Goal: Information Seeking & Learning: Find specific page/section

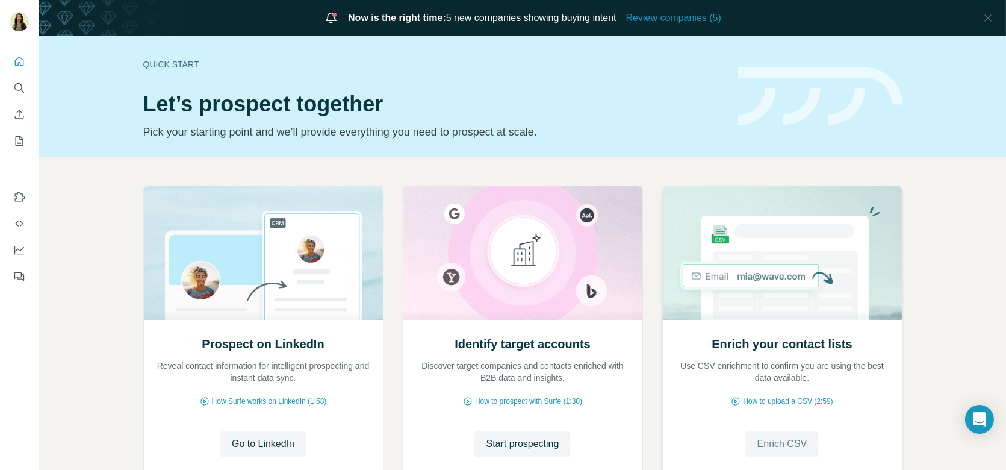
click at [758, 440] on span "Enrich CSV" at bounding box center [783, 444] width 50 height 14
click at [17, 225] on icon "Use Surfe API" at bounding box center [19, 223] width 12 height 12
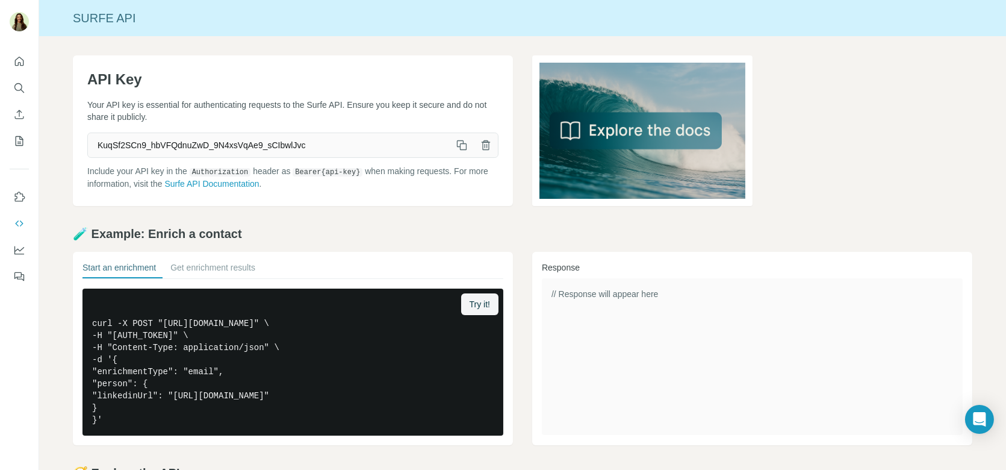
scroll to position [3, 0]
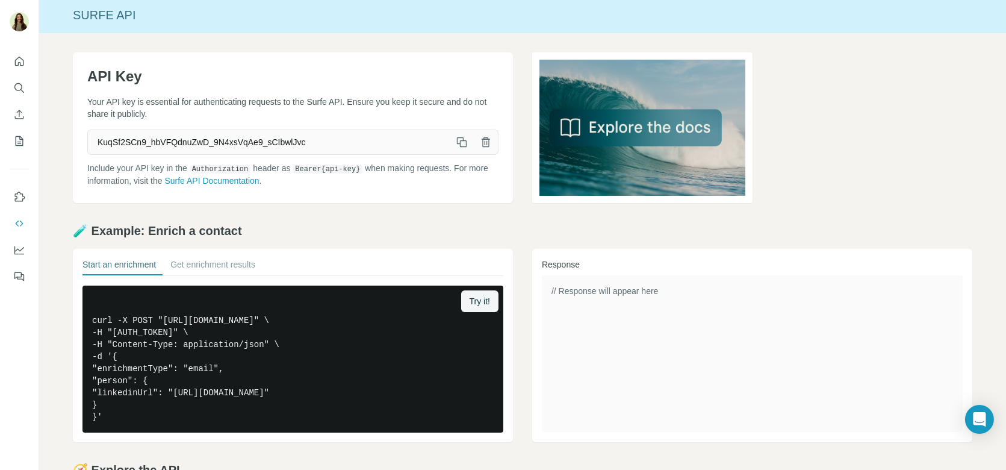
click at [30, 67] on div at bounding box center [19, 165] width 39 height 244
click at [26, 66] on button "Quick start" at bounding box center [19, 62] width 19 height 22
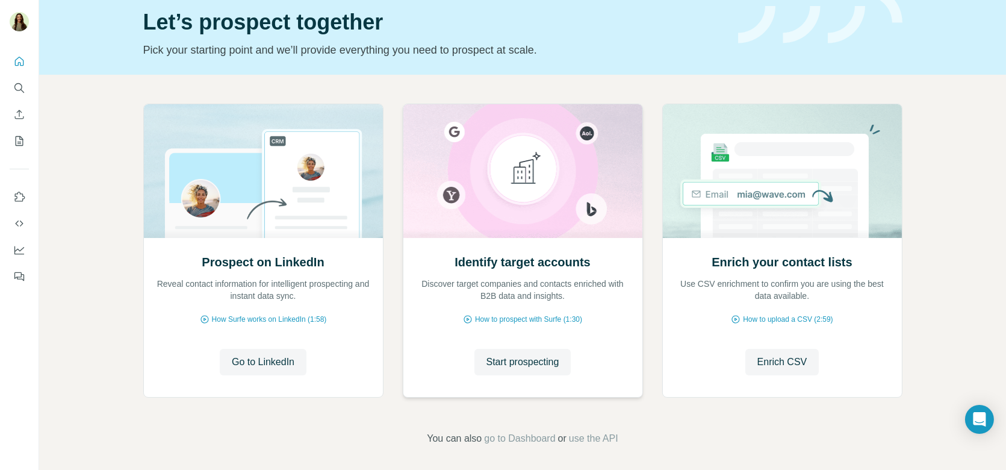
scroll to position [86, 0]
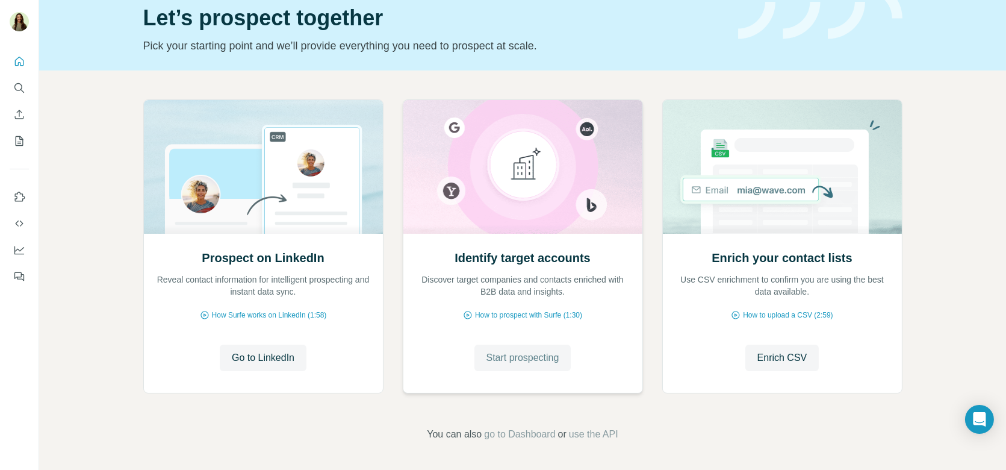
click at [497, 353] on span "Start prospecting" at bounding box center [523, 358] width 73 height 14
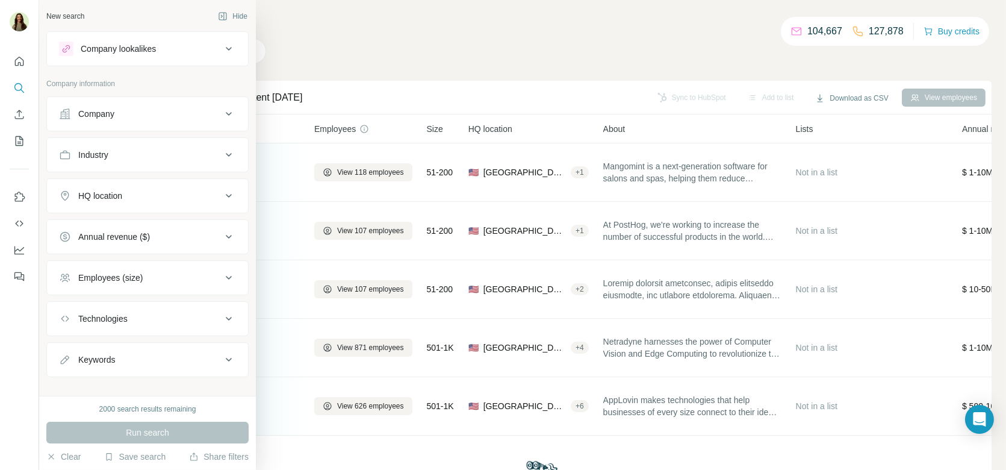
click at [116, 116] on div "Company" at bounding box center [140, 114] width 163 height 12
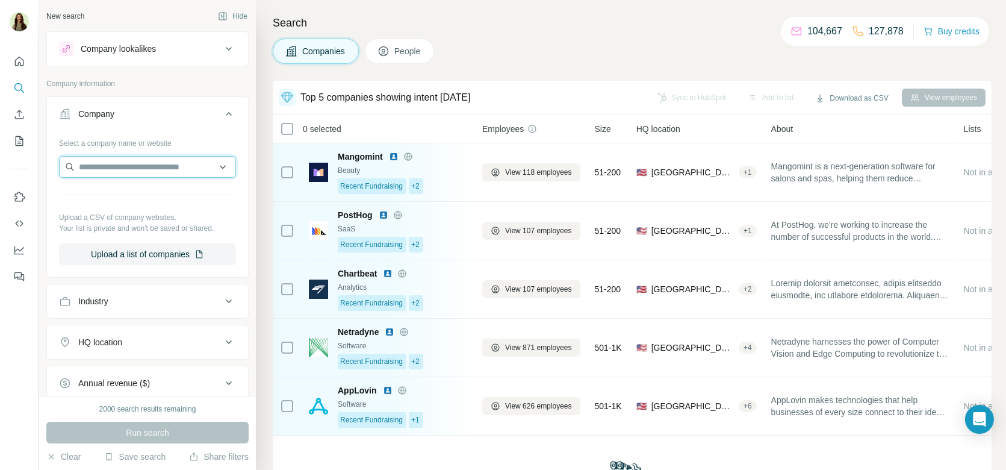
click at [145, 163] on input "text" at bounding box center [147, 167] width 177 height 22
click at [169, 170] on input "text" at bounding box center [147, 167] width 177 height 22
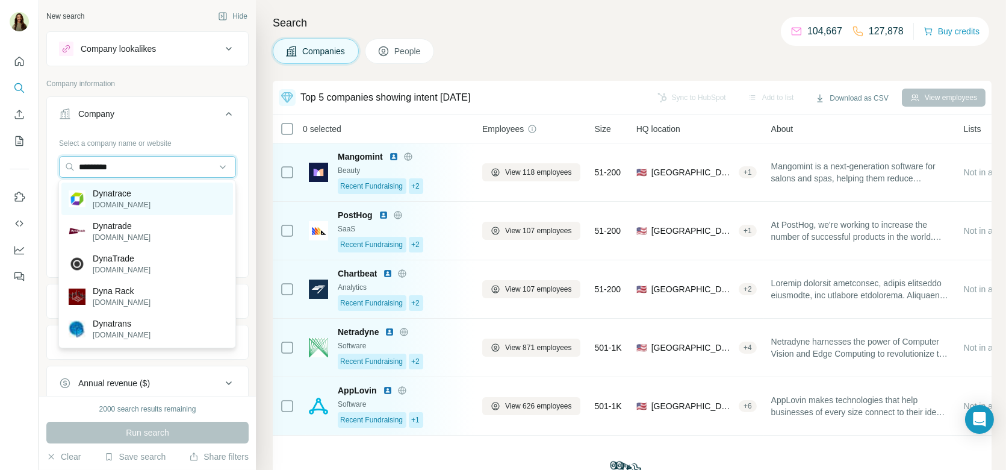
type input "*********"
click at [186, 193] on div "Dynatrace [DOMAIN_NAME]" at bounding box center [147, 198] width 172 height 33
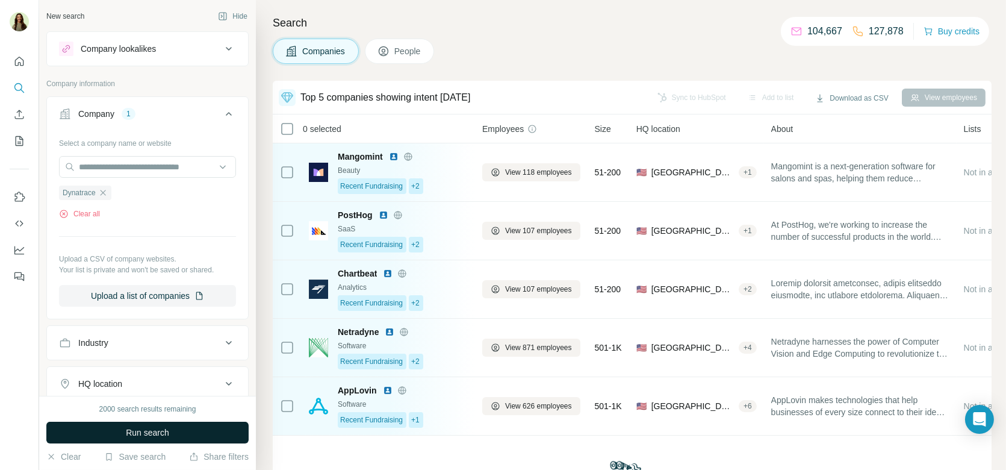
click at [127, 431] on span "Run search" at bounding box center [147, 432] width 43 height 12
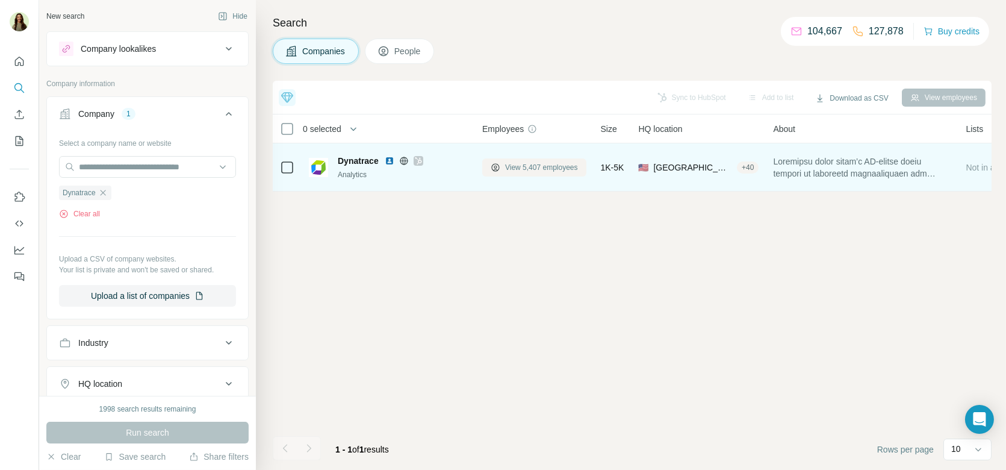
click at [525, 162] on span "View 5,407 employees" at bounding box center [541, 167] width 73 height 11
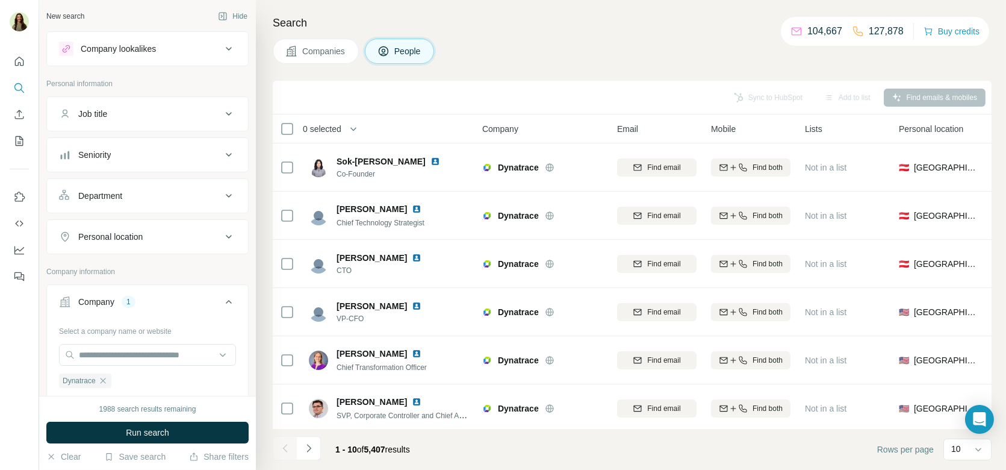
click at [161, 106] on button "Job title" at bounding box center [147, 113] width 201 height 29
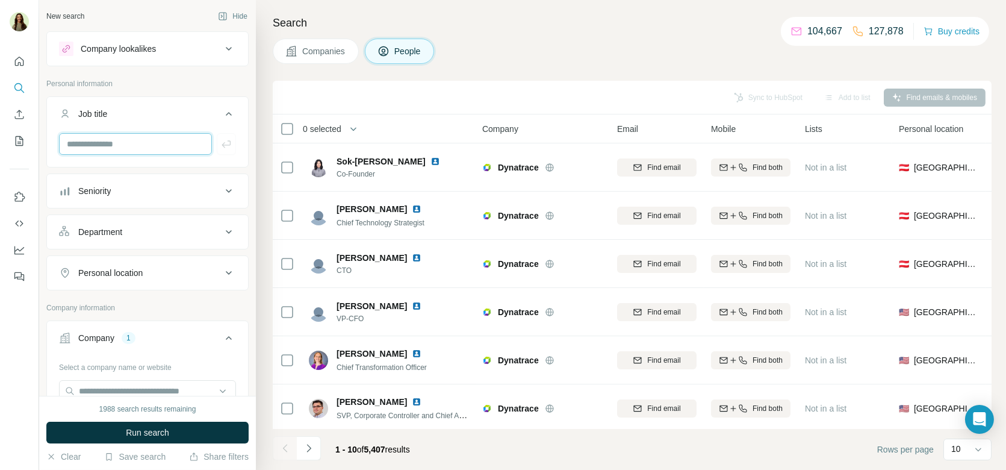
click at [111, 142] on input "text" at bounding box center [135, 144] width 153 height 22
click at [198, 141] on input "********" at bounding box center [135, 144] width 153 height 22
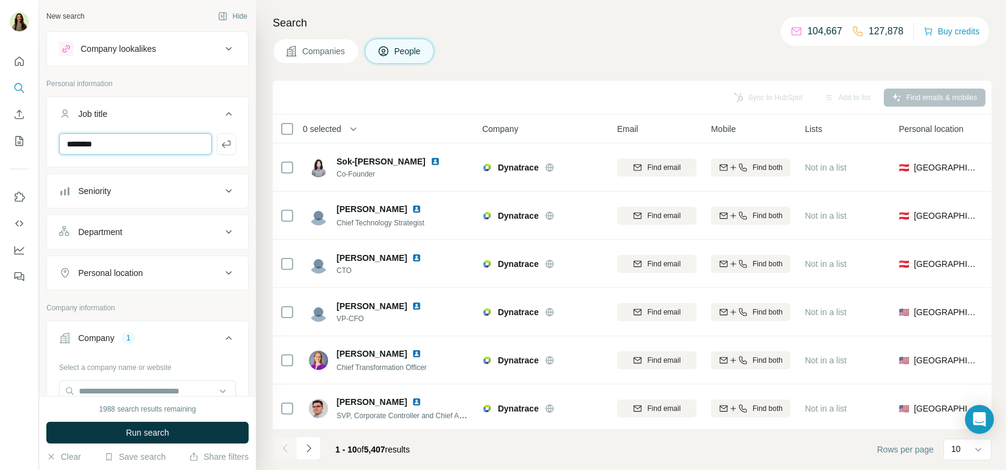
click at [198, 141] on input "********" at bounding box center [135, 144] width 153 height 22
type input "*********"
click at [217, 142] on button "button" at bounding box center [226, 144] width 19 height 22
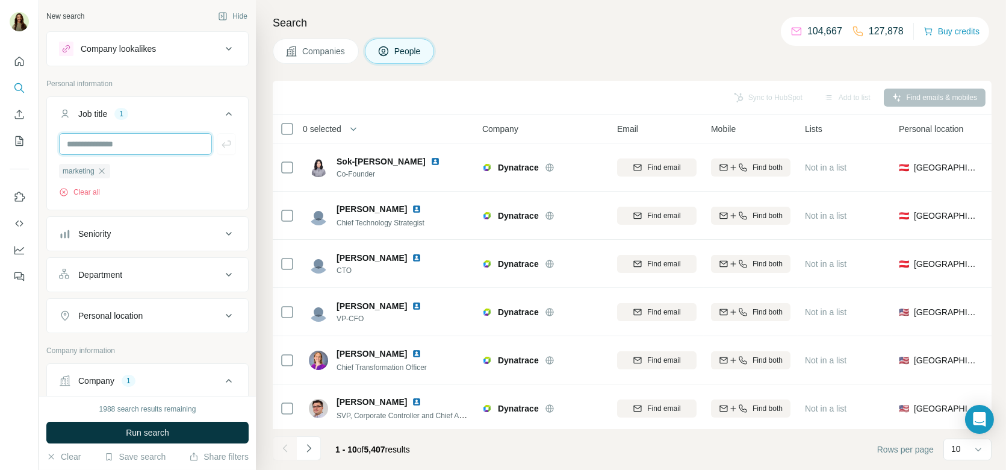
click at [149, 139] on input "text" at bounding box center [135, 144] width 153 height 22
type input "*****"
click at [223, 143] on icon "button" at bounding box center [226, 143] width 9 height 7
click at [143, 171] on icon "button" at bounding box center [144, 171] width 10 height 10
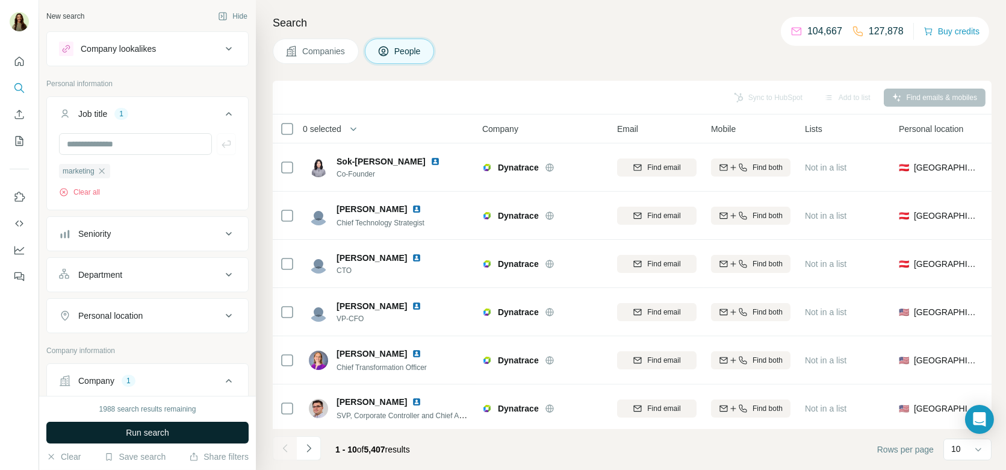
click at [149, 434] on span "Run search" at bounding box center [147, 432] width 43 height 12
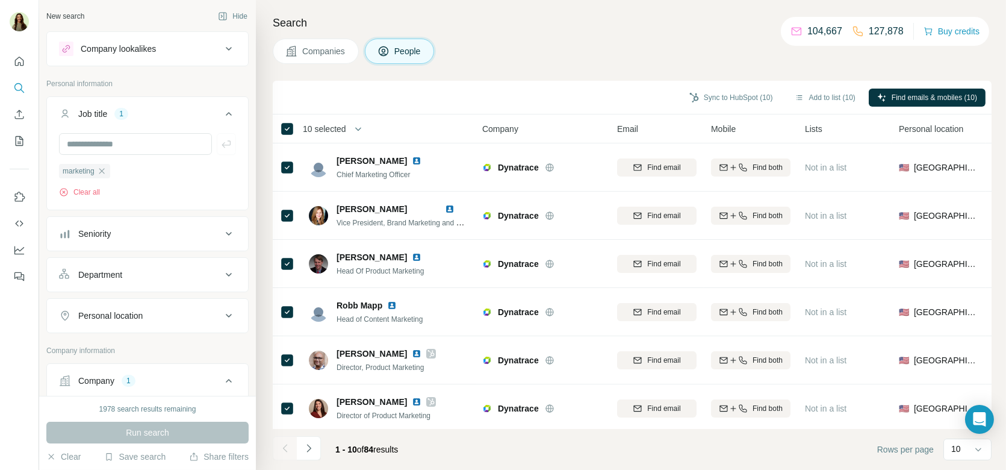
click at [137, 326] on button "Personal location" at bounding box center [147, 315] width 201 height 29
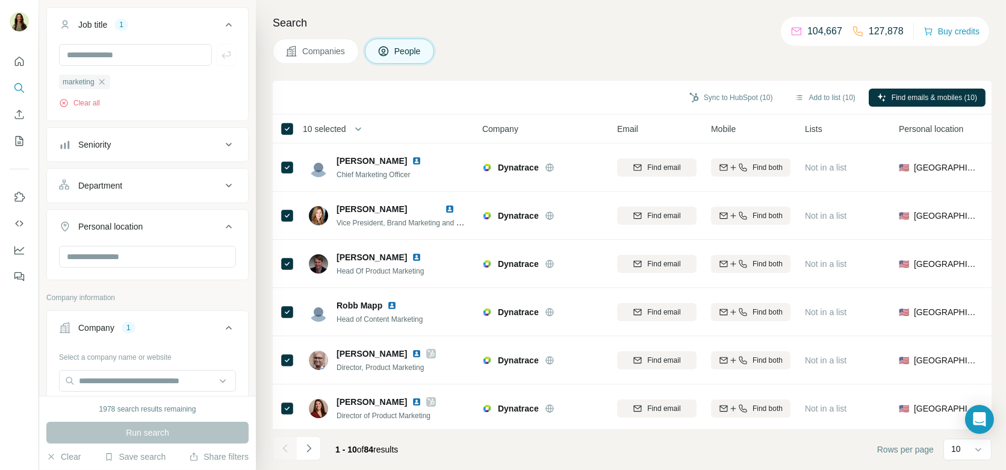
scroll to position [94, 0]
click at [141, 242] on input "text" at bounding box center [147, 252] width 177 height 22
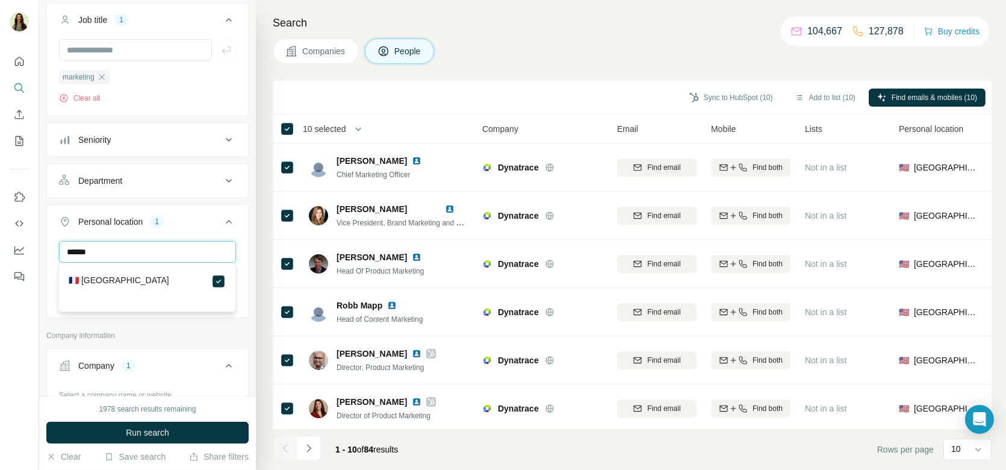
click at [169, 247] on input "******" at bounding box center [147, 252] width 177 height 22
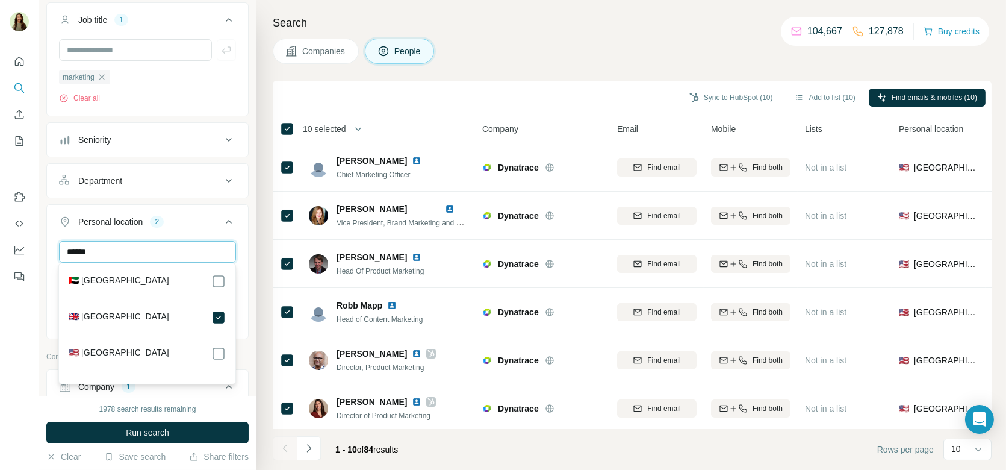
click at [146, 249] on input "******" at bounding box center [147, 252] width 177 height 22
type input "******"
click at [226, 279] on div "🇩🇪 [GEOGRAPHIC_DATA]" at bounding box center [147, 287] width 172 height 43
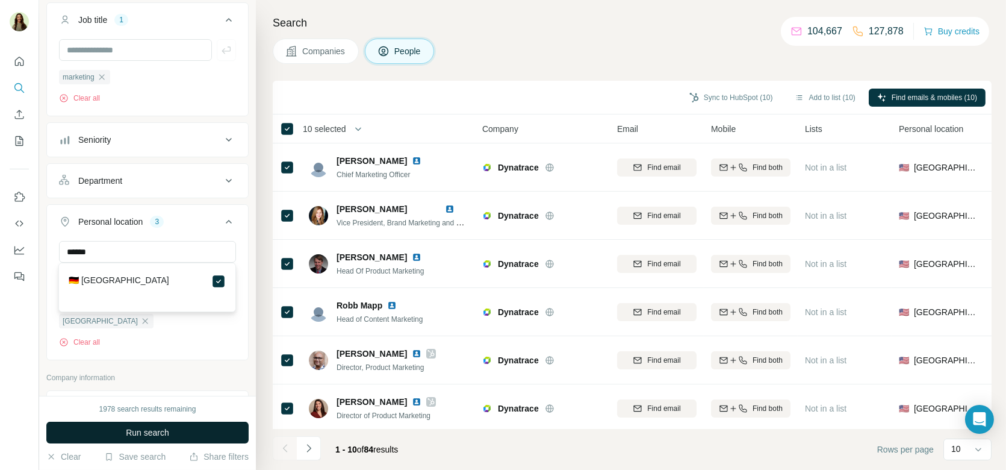
click at [183, 428] on button "Run search" at bounding box center [147, 433] width 202 height 22
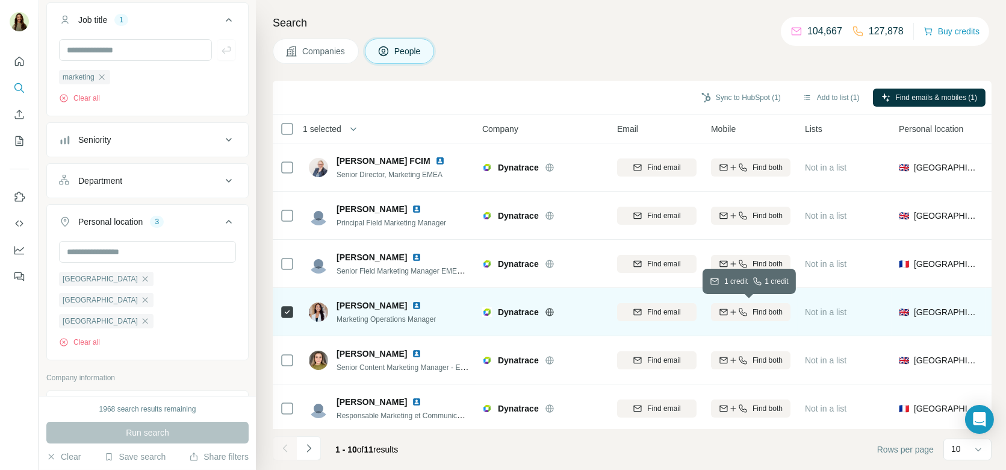
click at [767, 311] on span "Find both" at bounding box center [768, 312] width 30 height 11
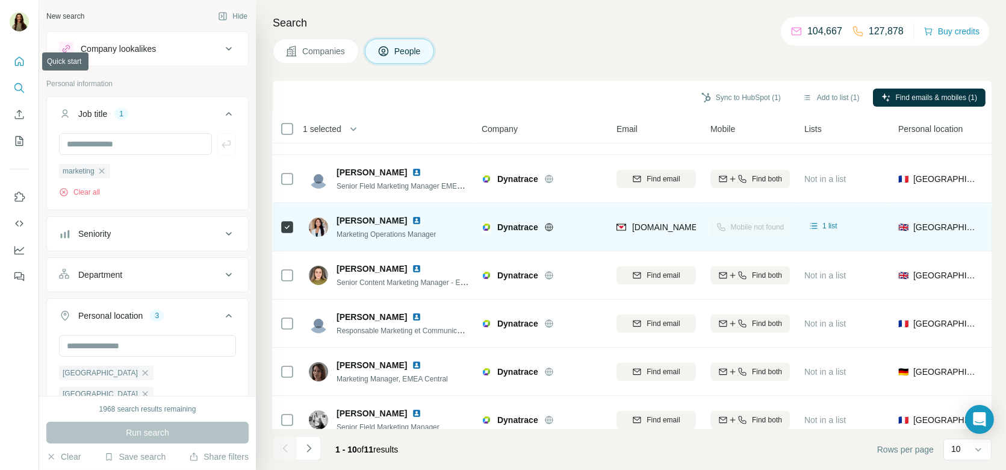
click at [19, 57] on icon "Quick start" at bounding box center [19, 61] width 12 height 12
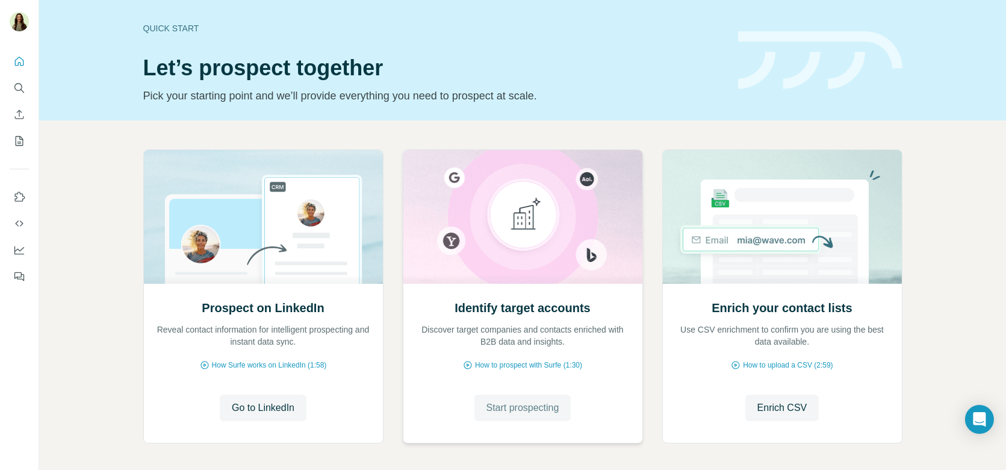
click at [493, 404] on span "Start prospecting" at bounding box center [523, 407] width 73 height 14
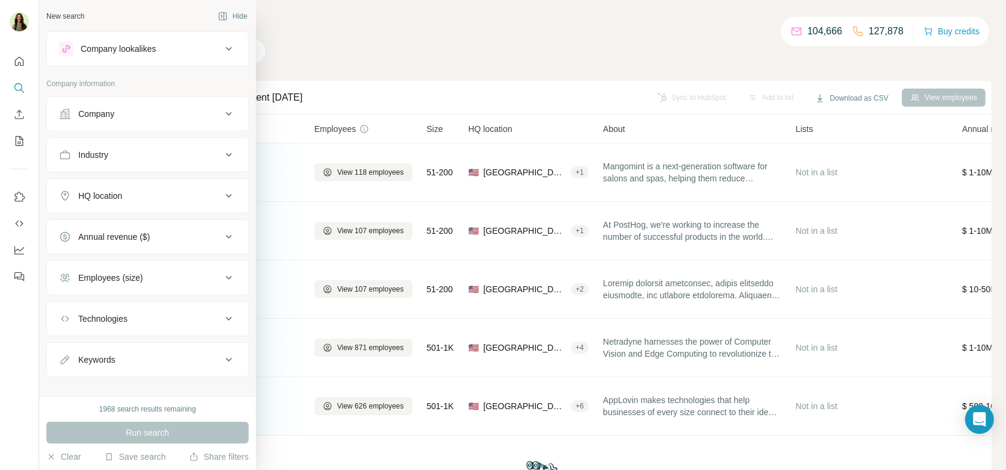
click at [107, 48] on div "Company lookalikes" at bounding box center [118, 49] width 75 height 12
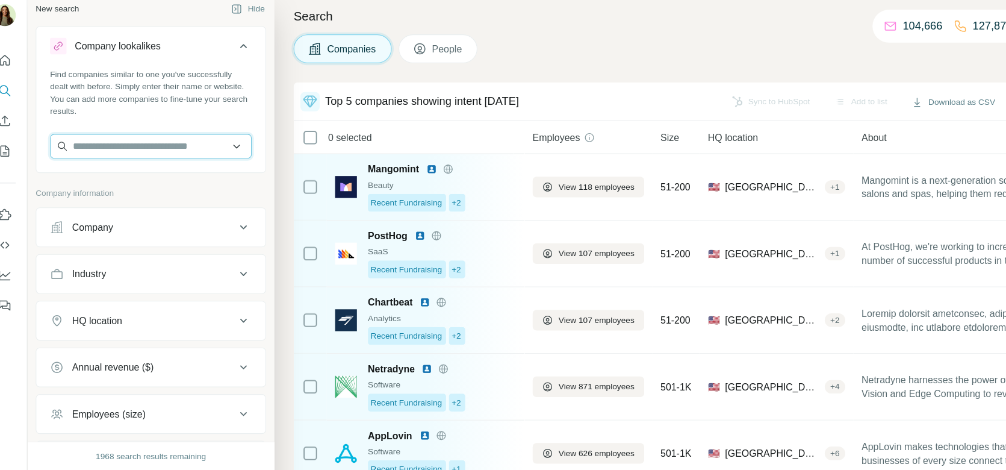
click at [106, 140] on input "text" at bounding box center [147, 137] width 177 height 22
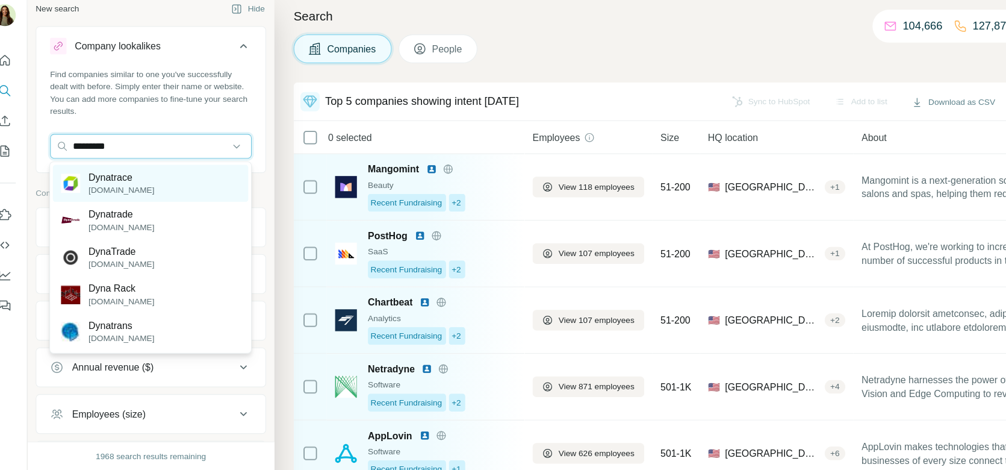
type input "*********"
click at [151, 169] on div "Dynatrace [DOMAIN_NAME]" at bounding box center [147, 169] width 172 height 33
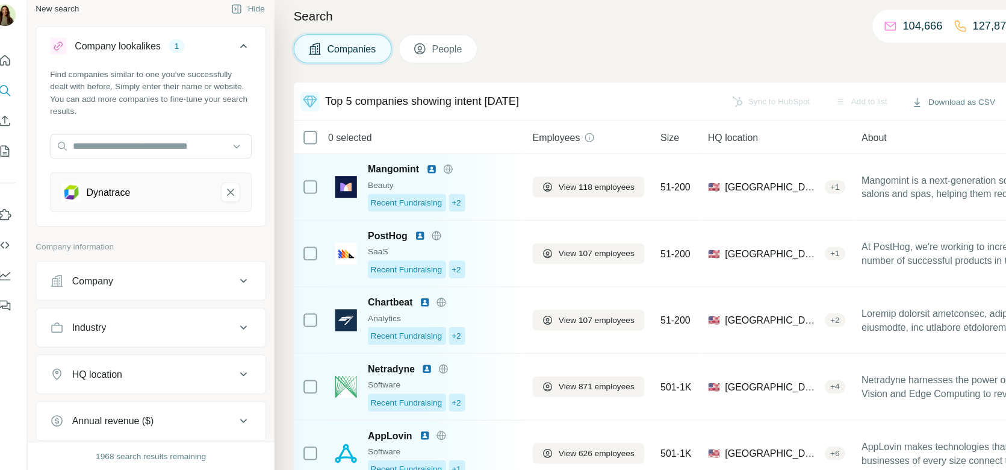
scroll to position [151, 0]
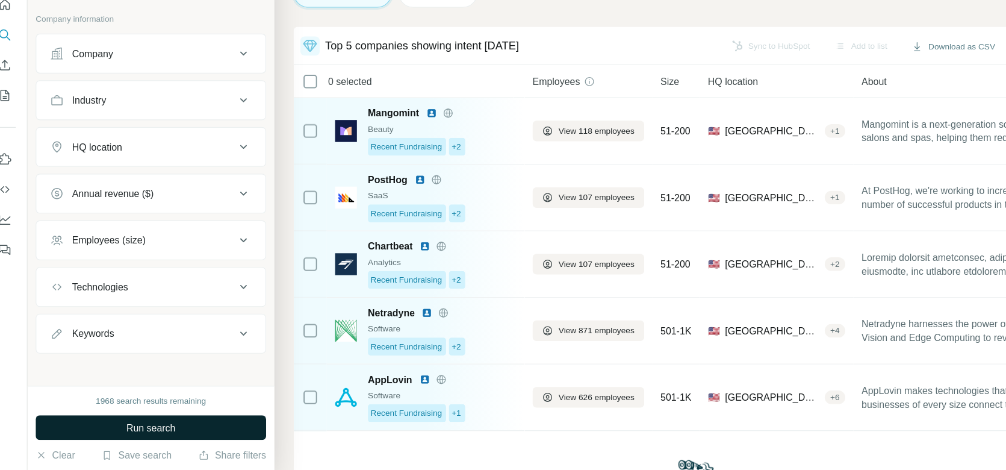
click at [182, 435] on button "Run search" at bounding box center [147, 433] width 202 height 22
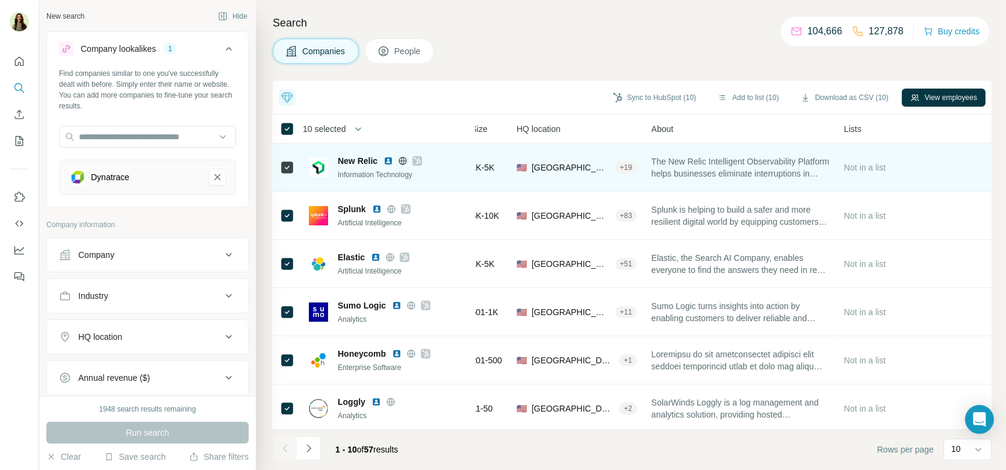
scroll to position [0, 0]
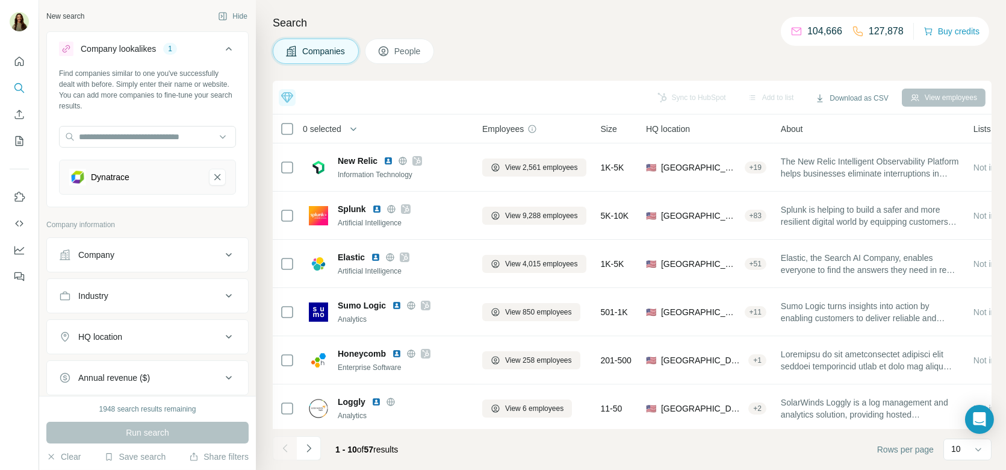
click at [420, 45] on span "People" at bounding box center [408, 51] width 28 height 12
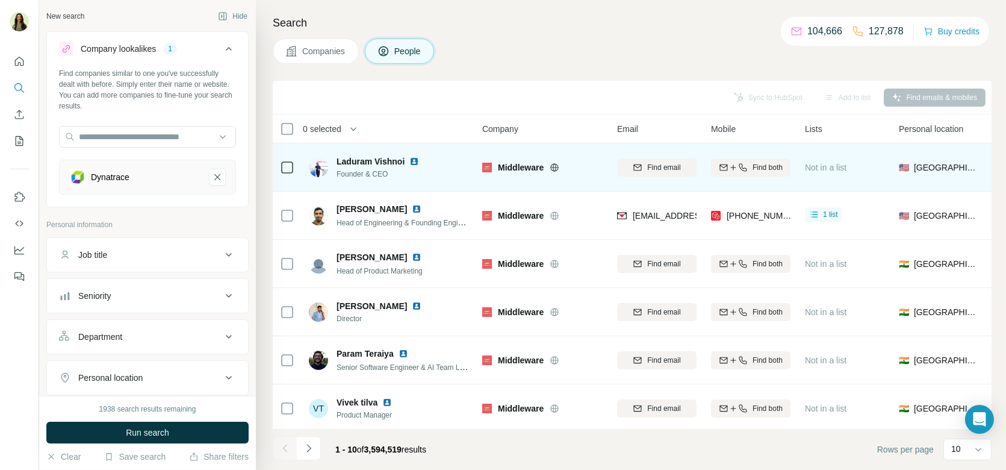
click at [415, 158] on img at bounding box center [415, 162] width 10 height 10
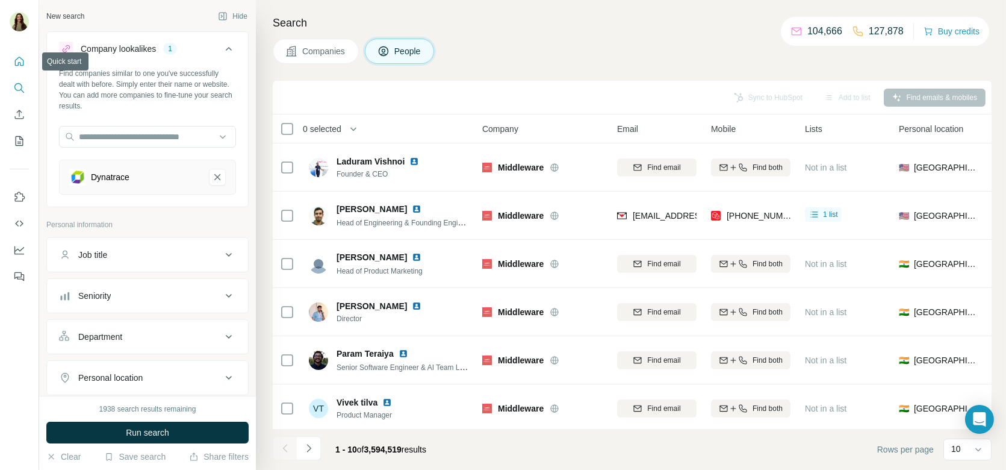
click at [18, 63] on icon "Quick start" at bounding box center [19, 61] width 9 height 9
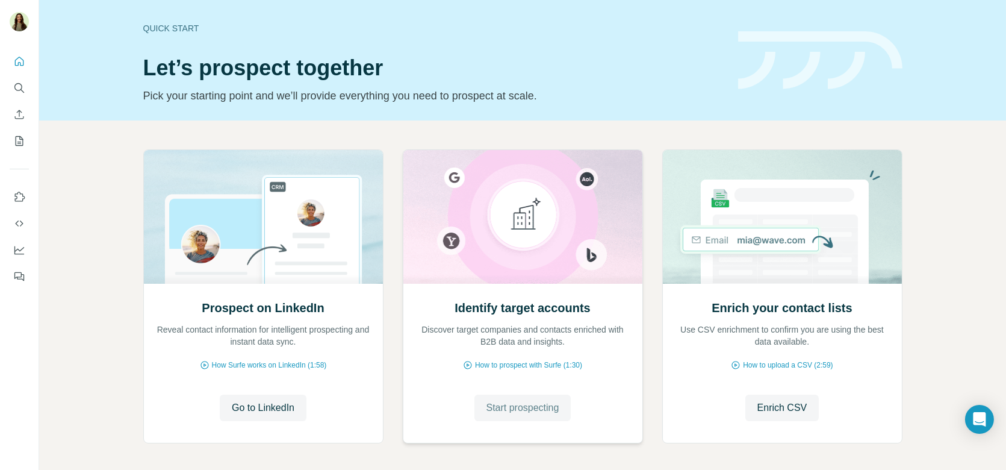
click at [541, 402] on span "Start prospecting" at bounding box center [523, 407] width 73 height 14
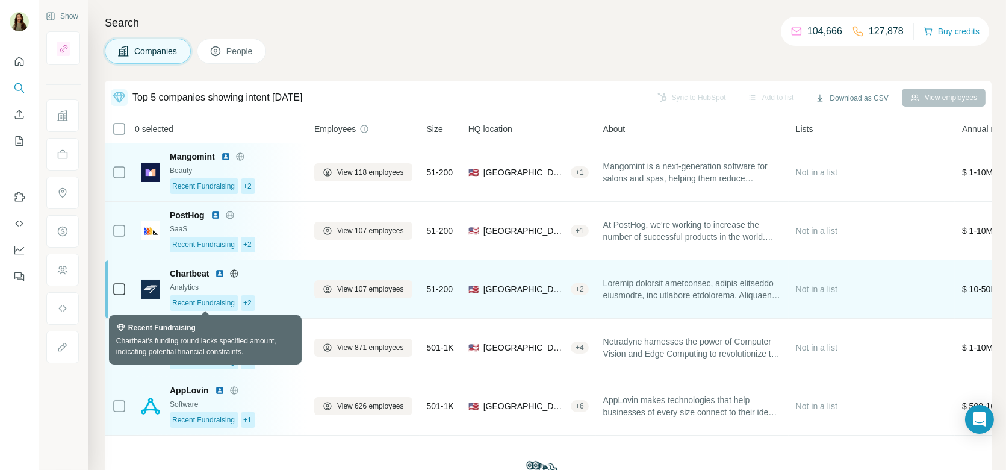
click at [226, 298] on span "Recent Fundraising" at bounding box center [203, 303] width 63 height 11
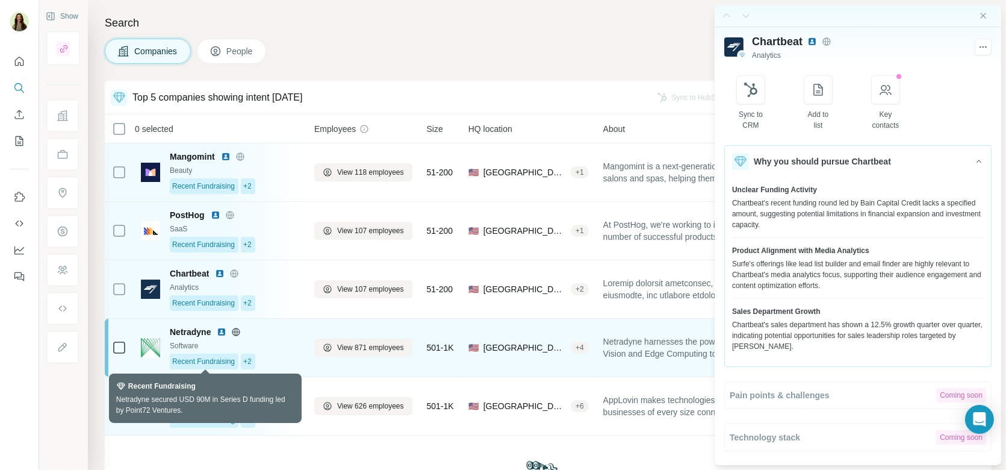
click at [231, 357] on span "Recent Fundraising" at bounding box center [203, 361] width 63 height 11
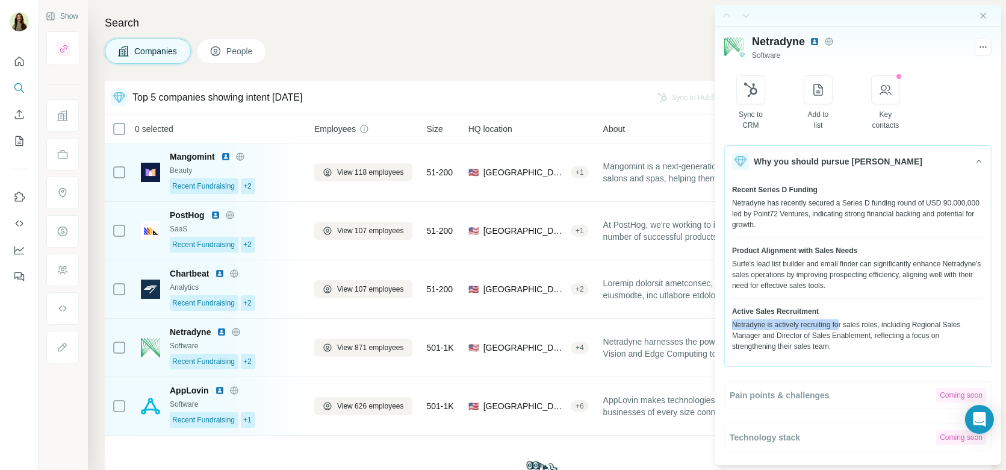
drag, startPoint x: 767, startPoint y: 319, endPoint x: 848, endPoint y: 322, distance: 81.4
click at [848, 322] on div "Netradyne is actively recruiting for sales roles, including Regional Sales Mana…" at bounding box center [858, 335] width 252 height 33
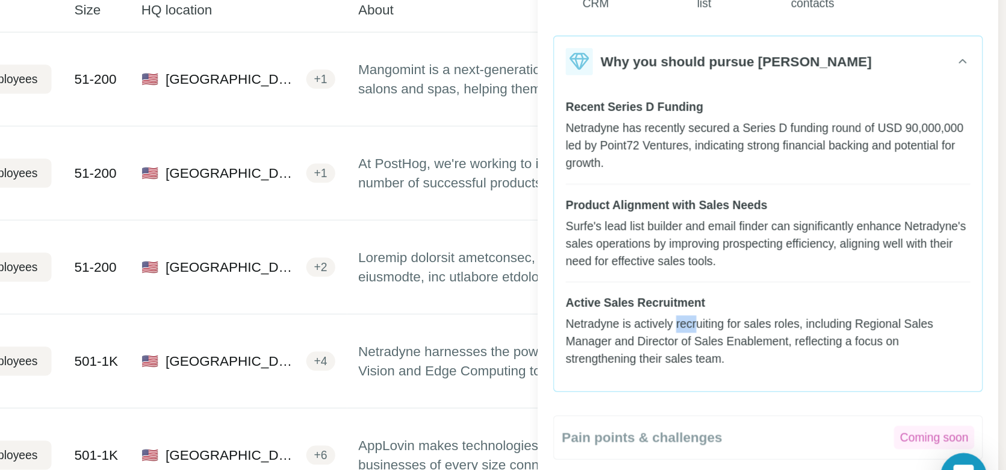
drag, startPoint x: 808, startPoint y: 326, endPoint x: 821, endPoint y: 326, distance: 13.2
click at [820, 326] on div "Netradyne is actively recruiting for sales roles, including Regional Sales Mana…" at bounding box center [858, 335] width 252 height 33
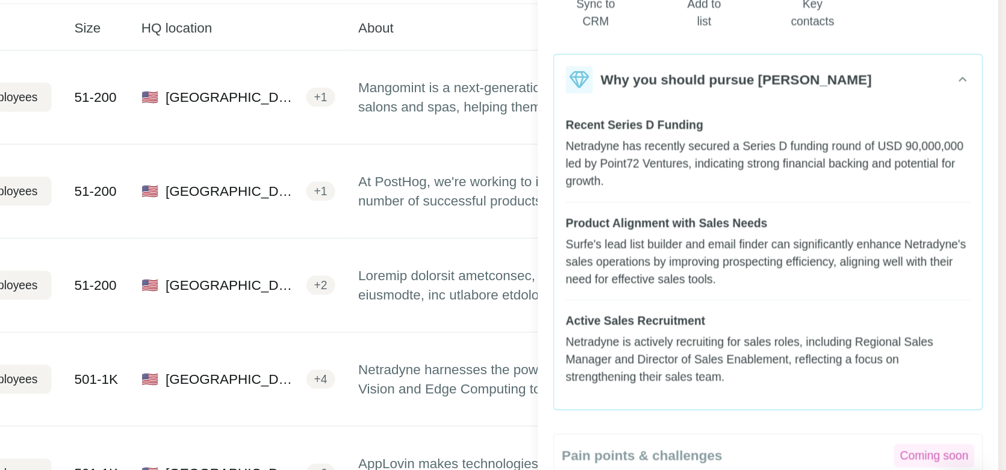
click at [814, 332] on div "Netradyne is actively recruiting for sales roles, including Regional Sales Mana…" at bounding box center [858, 335] width 252 height 33
drag, startPoint x: 789, startPoint y: 203, endPoint x: 848, endPoint y: 203, distance: 59.0
click at [848, 203] on div "Netradyne has recently secured a Series D funding round of USD 90,000,000 led b…" at bounding box center [858, 214] width 252 height 33
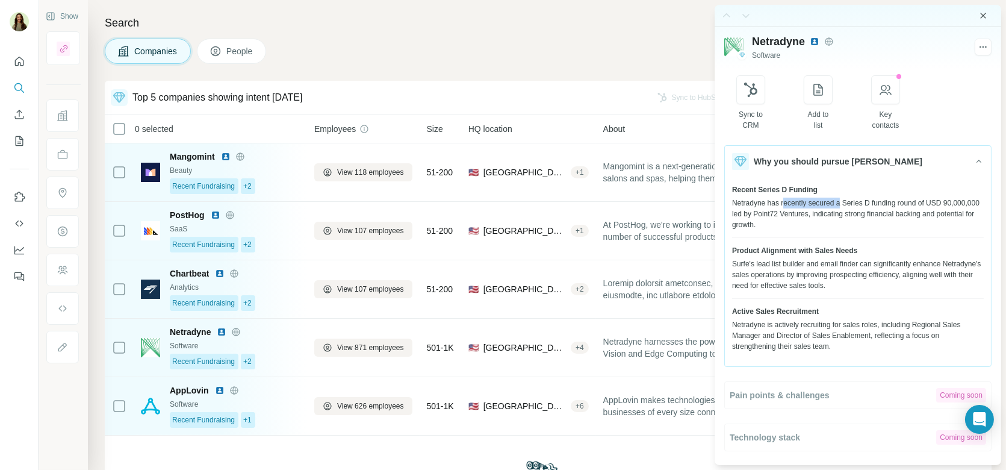
click at [986, 14] on icon "Close side panel" at bounding box center [984, 16] width 10 height 10
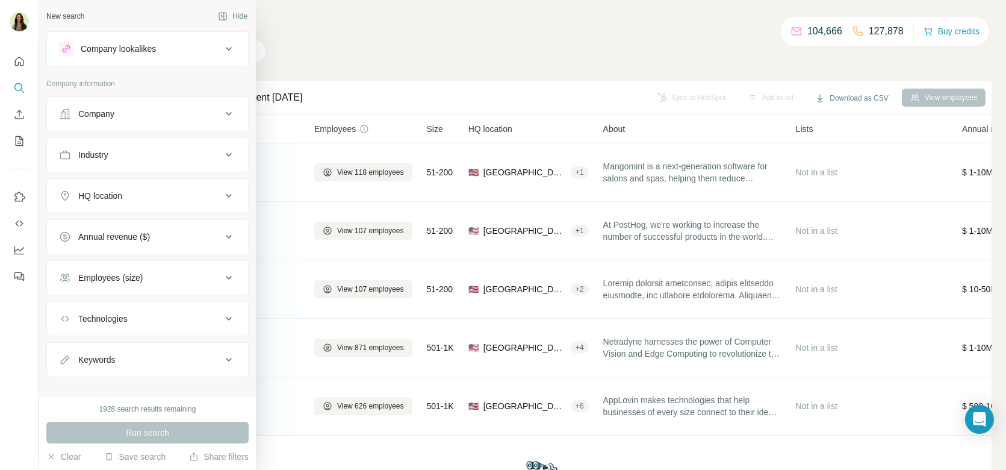
click at [128, 192] on div "HQ location" at bounding box center [140, 196] width 163 height 12
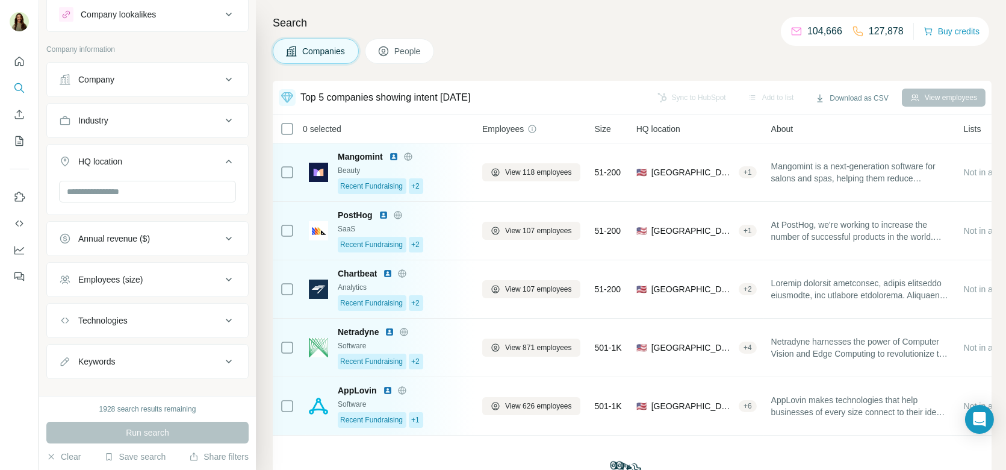
scroll to position [46, 0]
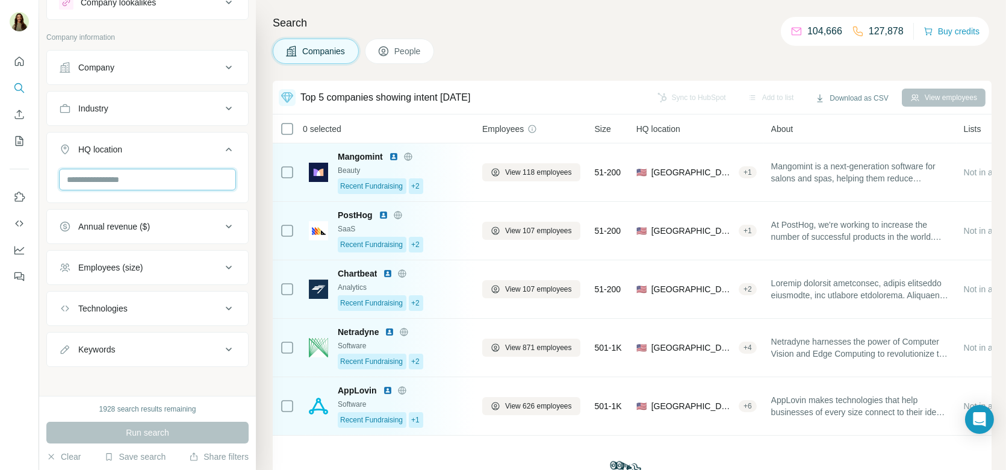
click at [123, 175] on input "text" at bounding box center [147, 180] width 177 height 22
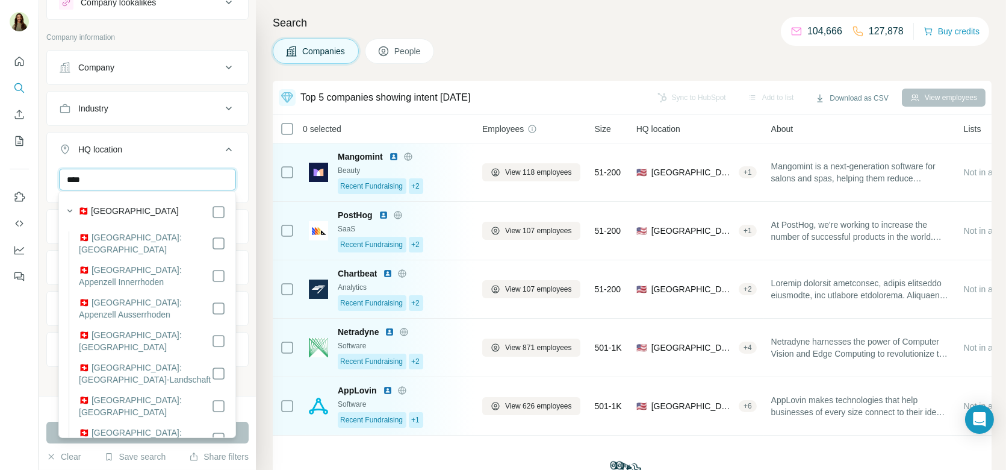
click at [160, 180] on input "****" at bounding box center [147, 180] width 177 height 22
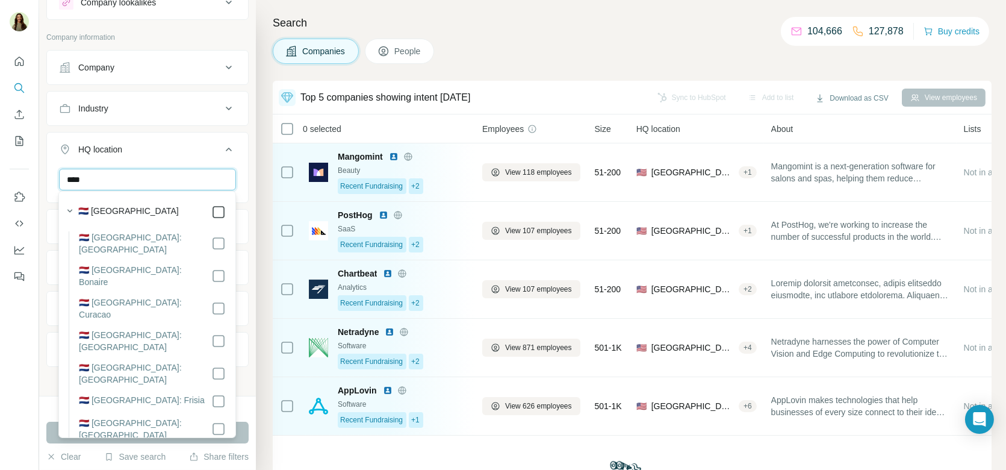
type input "****"
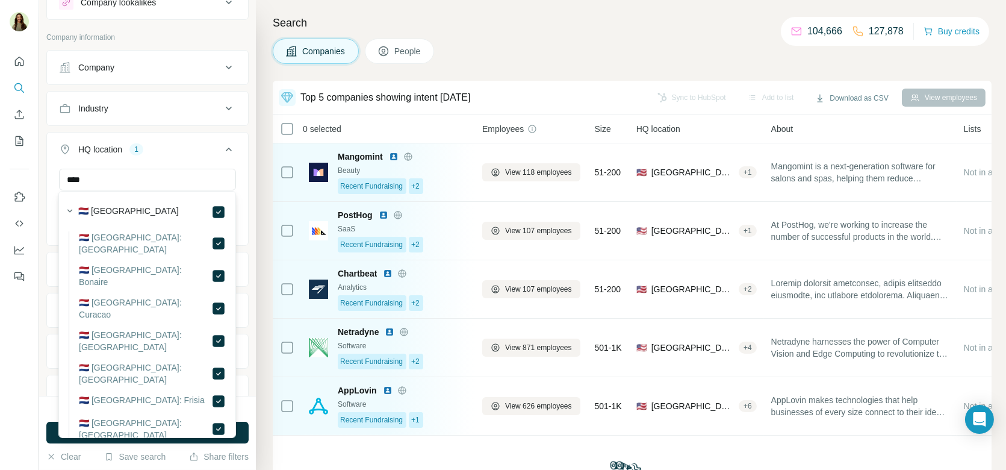
click at [238, 197] on div "**** [GEOGRAPHIC_DATA] Clear all" at bounding box center [147, 206] width 201 height 74
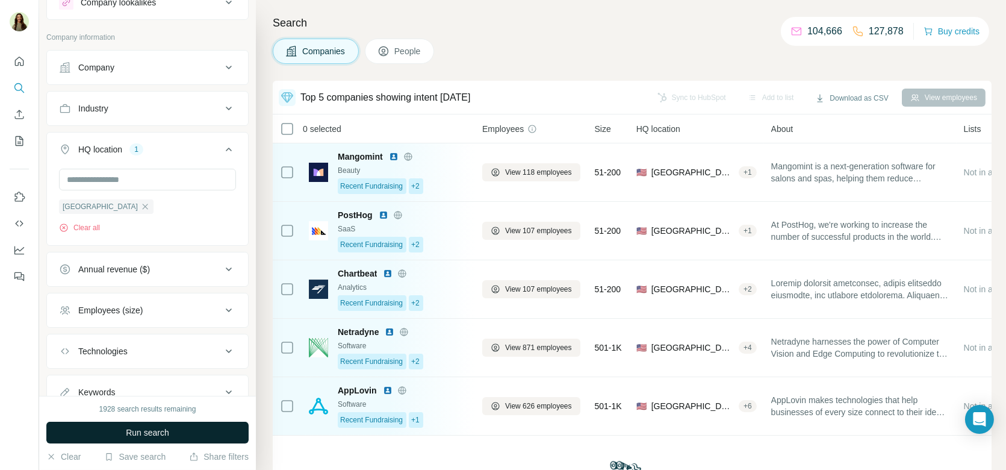
click at [146, 434] on span "Run search" at bounding box center [147, 432] width 43 height 12
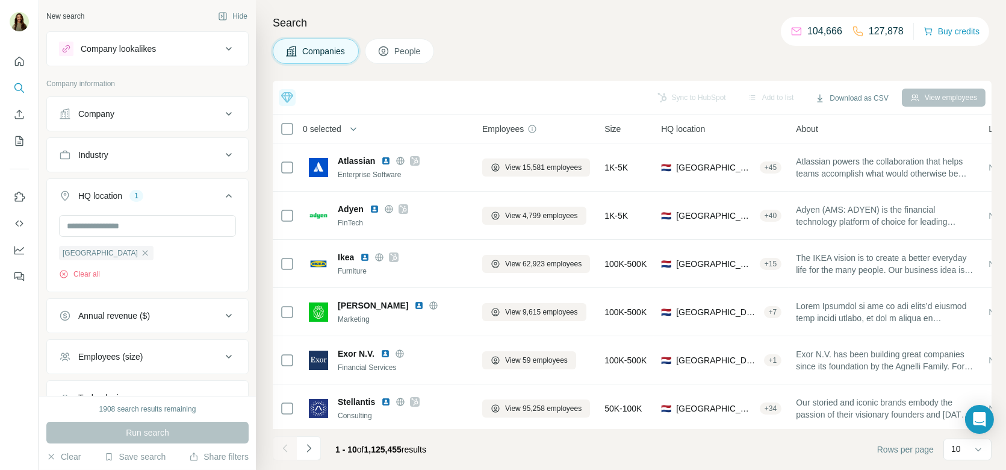
scroll to position [4, 0]
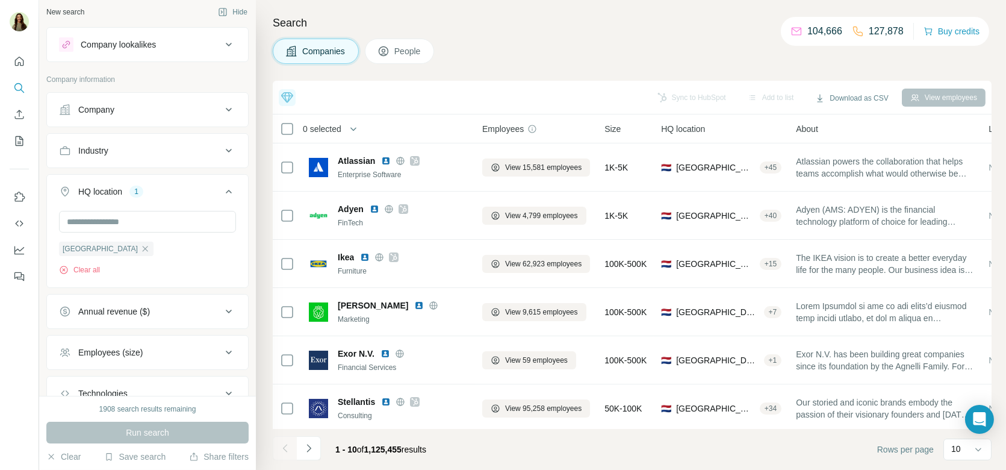
click at [146, 158] on button "Industry" at bounding box center [147, 150] width 201 height 29
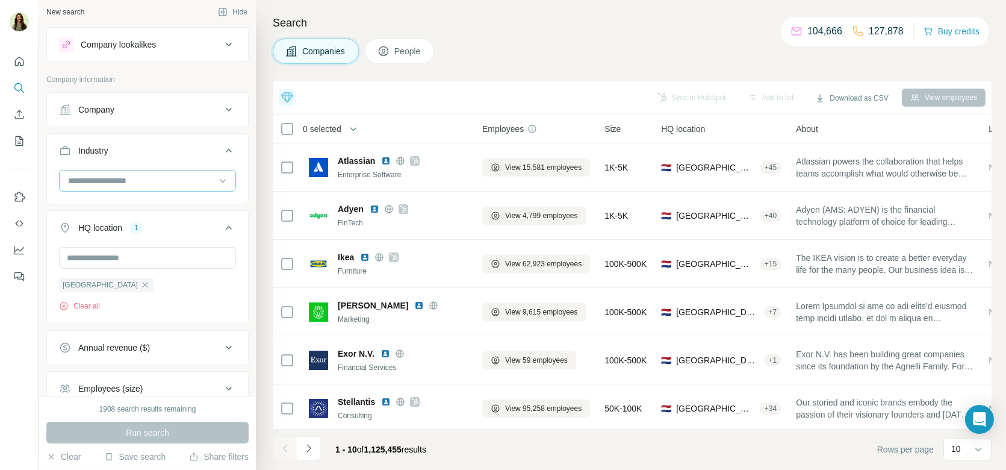
click at [142, 179] on input at bounding box center [141, 180] width 149 height 13
type input "*"
click at [184, 146] on div "Industry" at bounding box center [140, 151] width 163 height 12
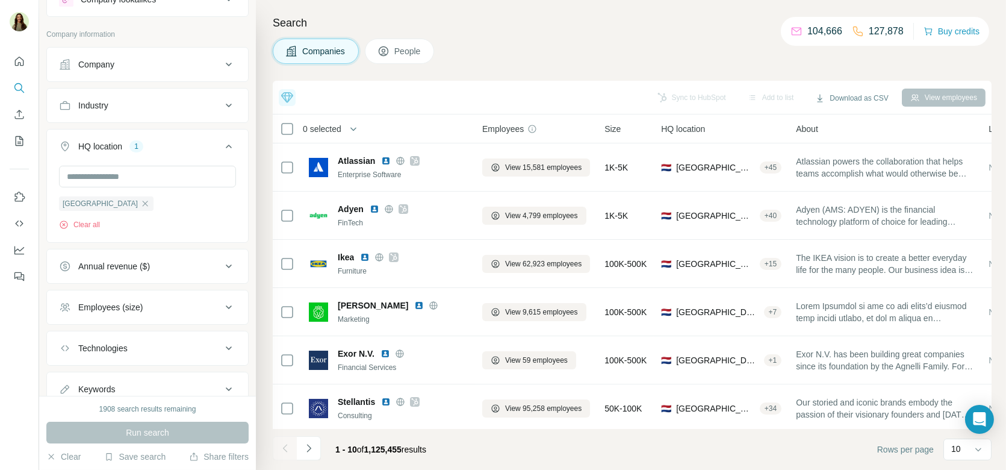
scroll to position [89, 0]
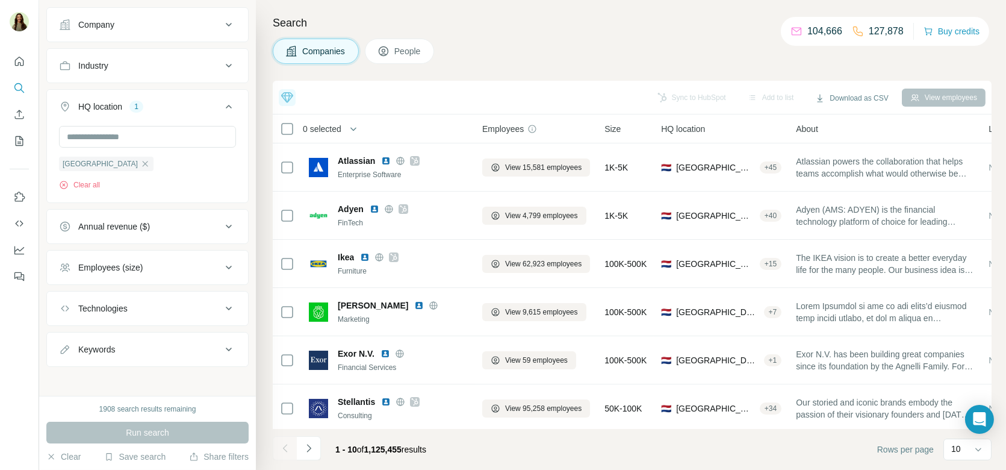
click at [201, 264] on div "Employees (size)" at bounding box center [140, 267] width 163 height 12
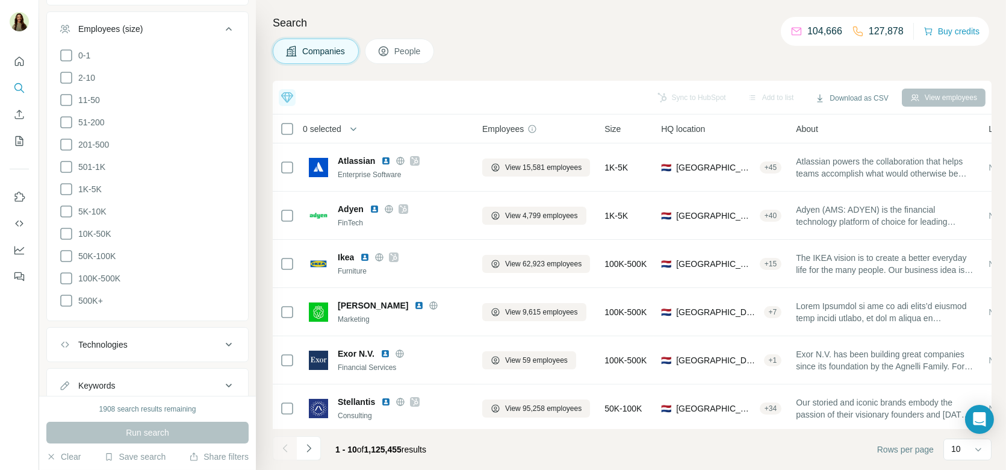
scroll to position [303, 0]
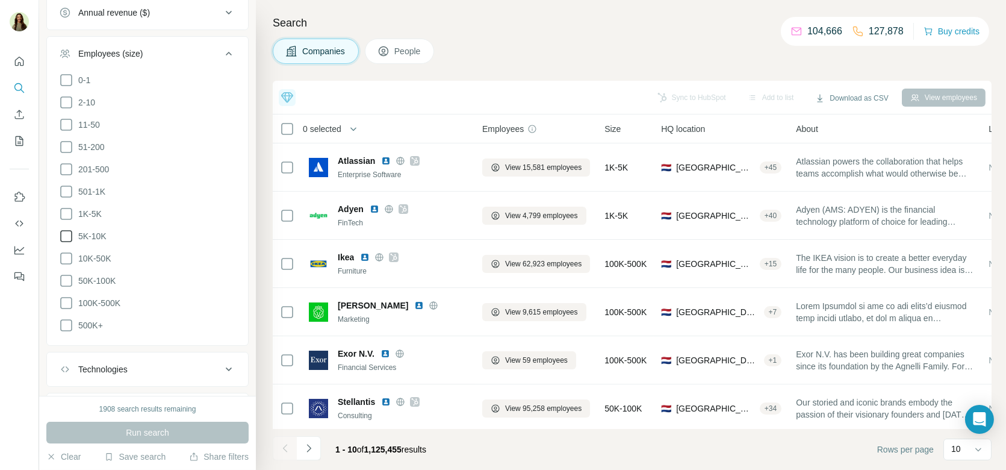
click at [63, 229] on icon at bounding box center [66, 236] width 14 height 14
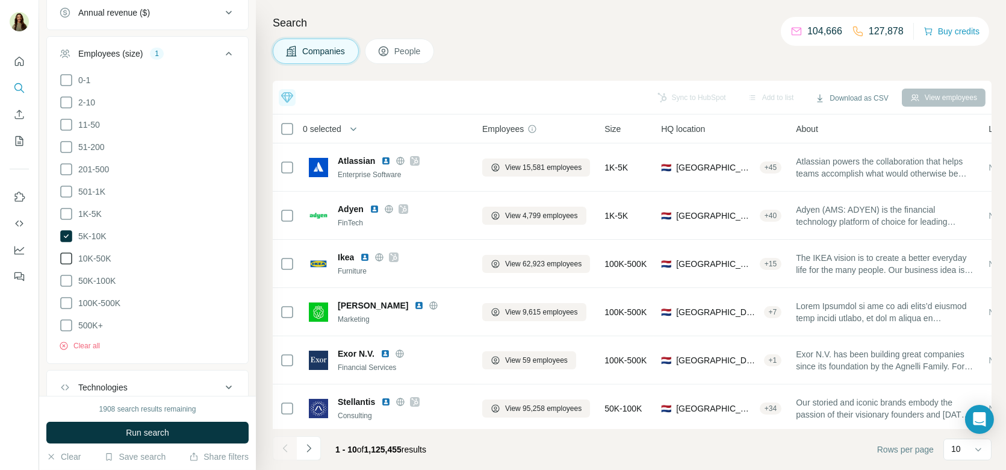
click at [63, 252] on icon at bounding box center [66, 258] width 14 height 14
click at [64, 275] on icon at bounding box center [66, 280] width 14 height 14
click at [64, 296] on icon at bounding box center [66, 303] width 14 height 14
click at [70, 319] on icon at bounding box center [66, 325] width 12 height 12
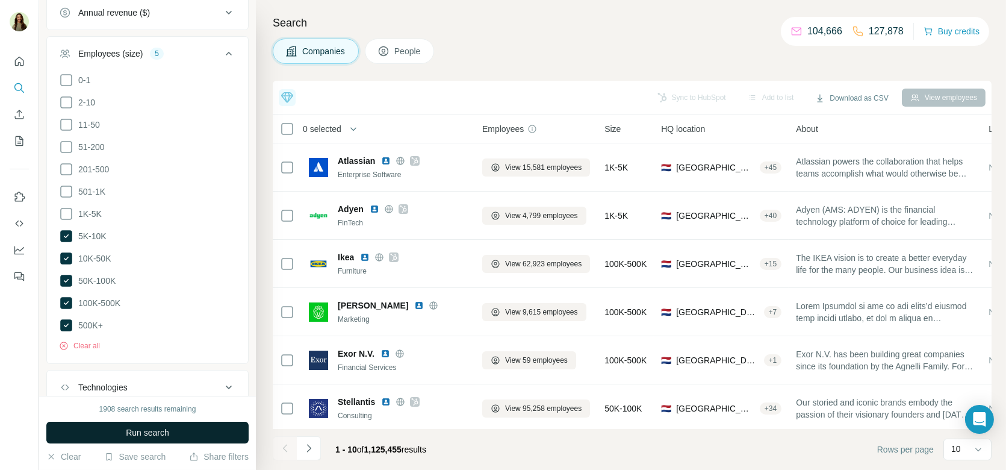
click at [142, 427] on span "Run search" at bounding box center [147, 432] width 43 height 12
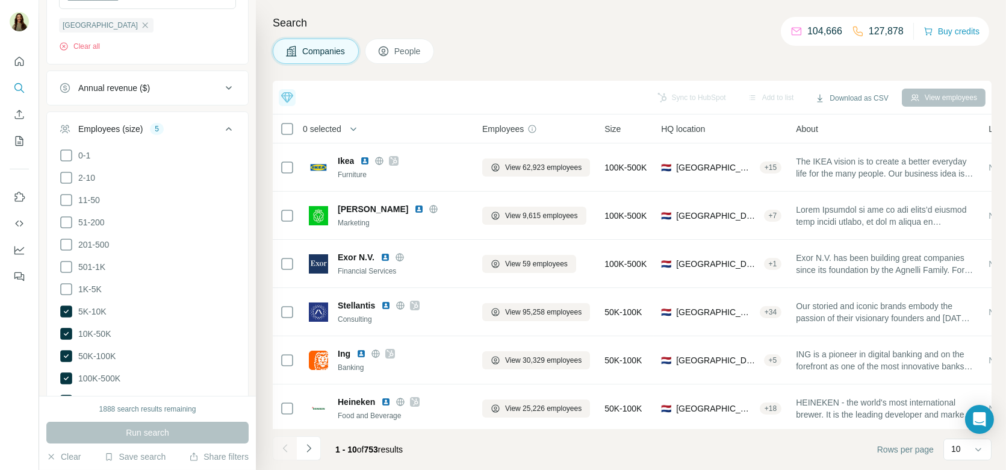
scroll to position [207, 0]
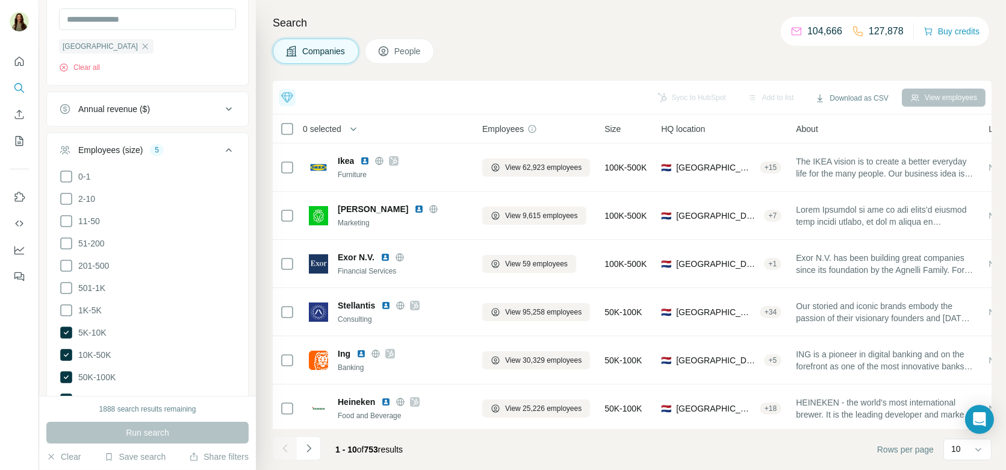
click at [199, 109] on div "Annual revenue ($)" at bounding box center [140, 109] width 163 height 12
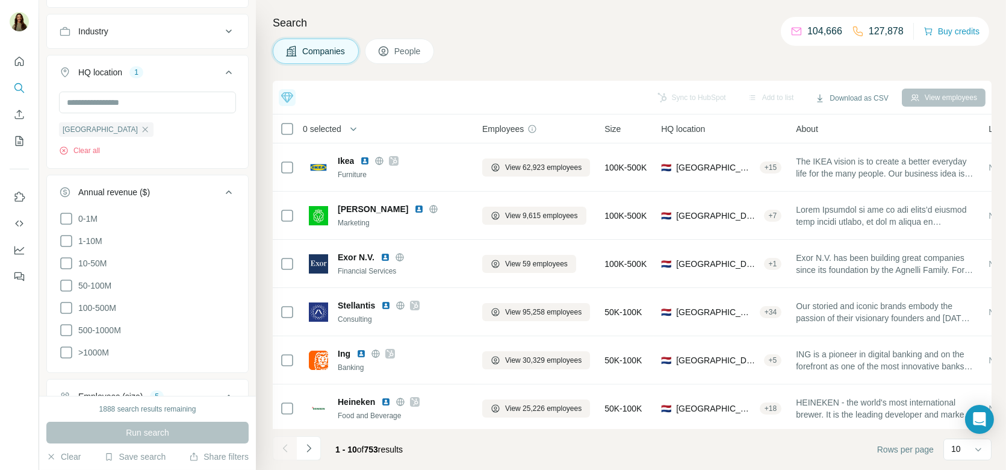
scroll to position [130, 0]
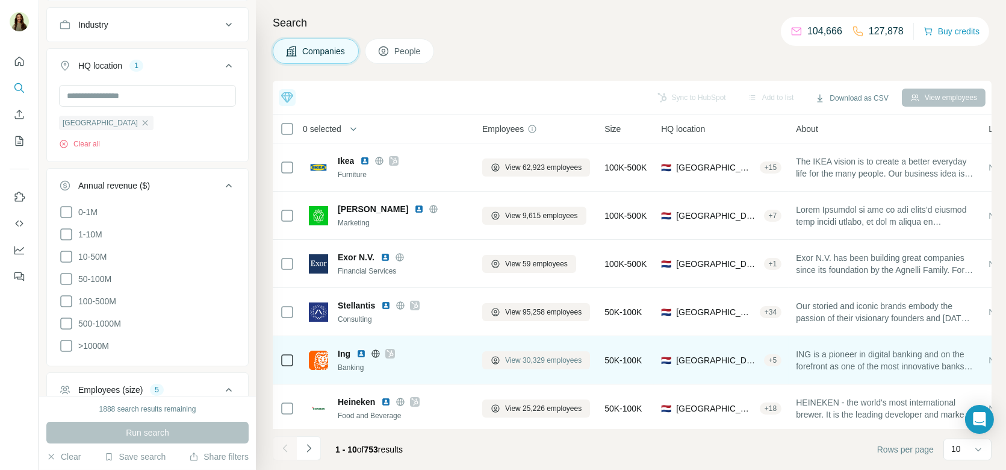
click at [527, 360] on span "View 30,329 employees" at bounding box center [543, 360] width 76 height 11
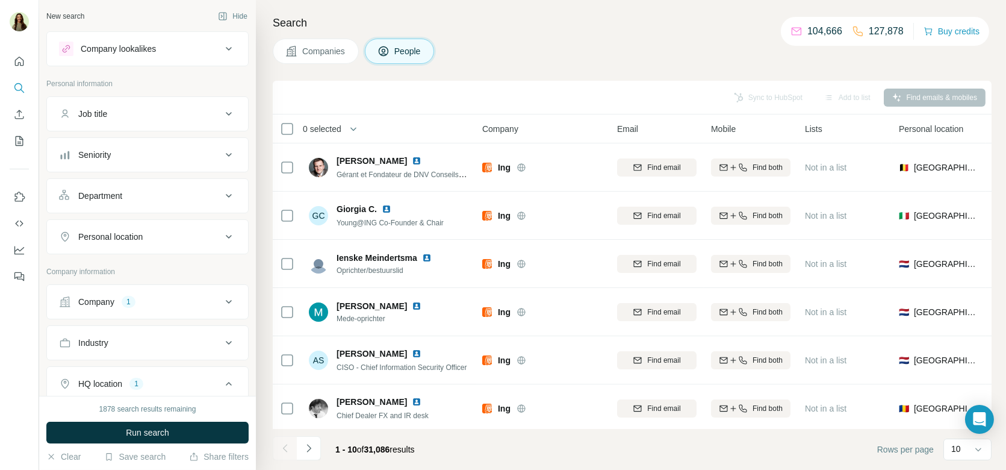
scroll to position [7, 0]
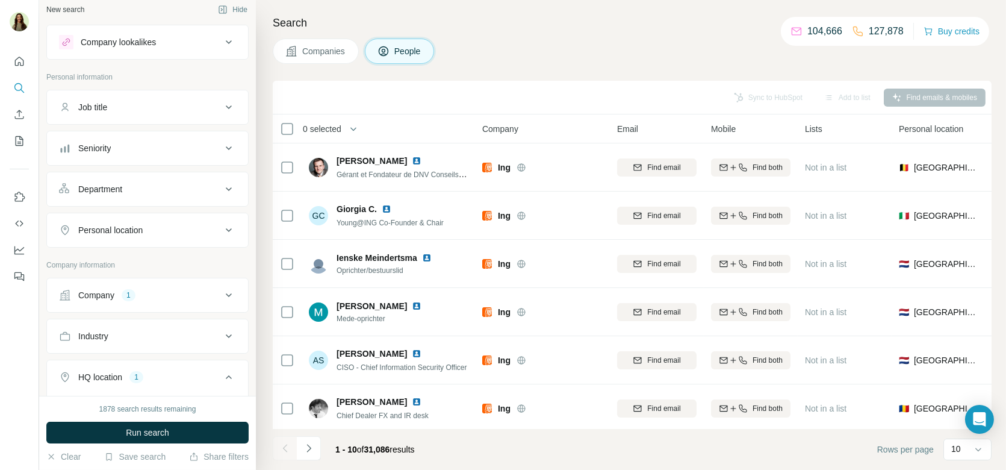
click at [172, 184] on div "Department" at bounding box center [140, 189] width 163 height 12
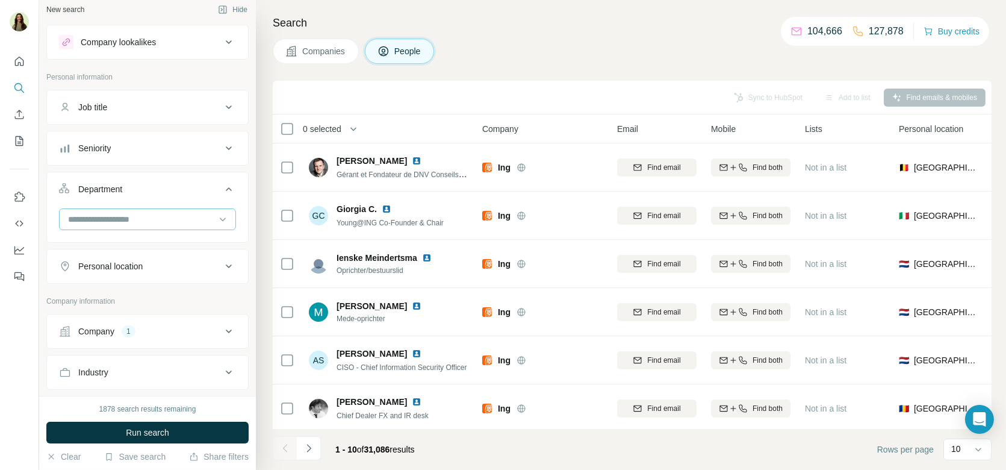
click at [152, 218] on input at bounding box center [141, 219] width 149 height 13
click at [139, 151] on div "Seniority" at bounding box center [140, 148] width 163 height 12
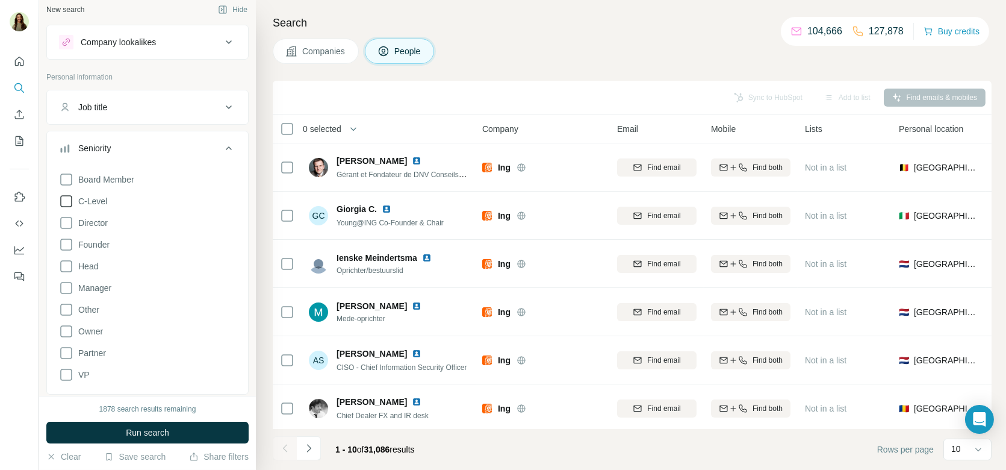
click at [92, 196] on span "C-Level" at bounding box center [90, 201] width 34 height 12
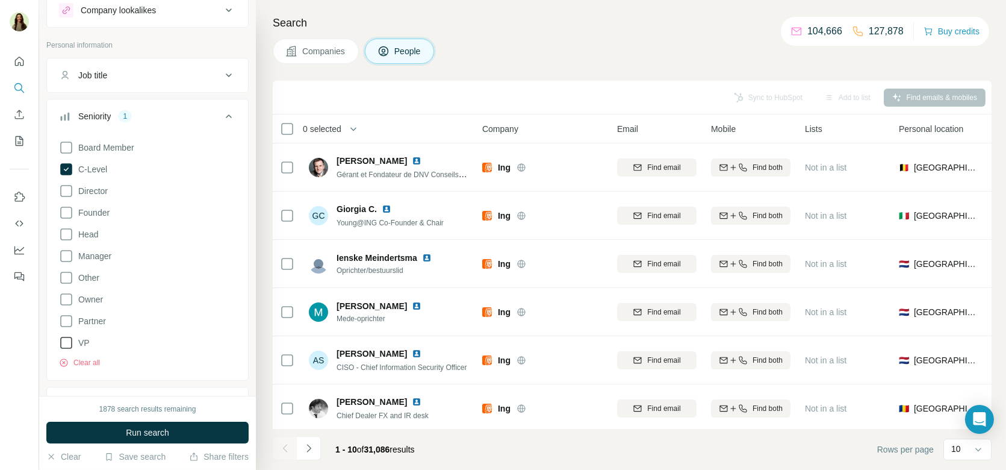
scroll to position [47, 0]
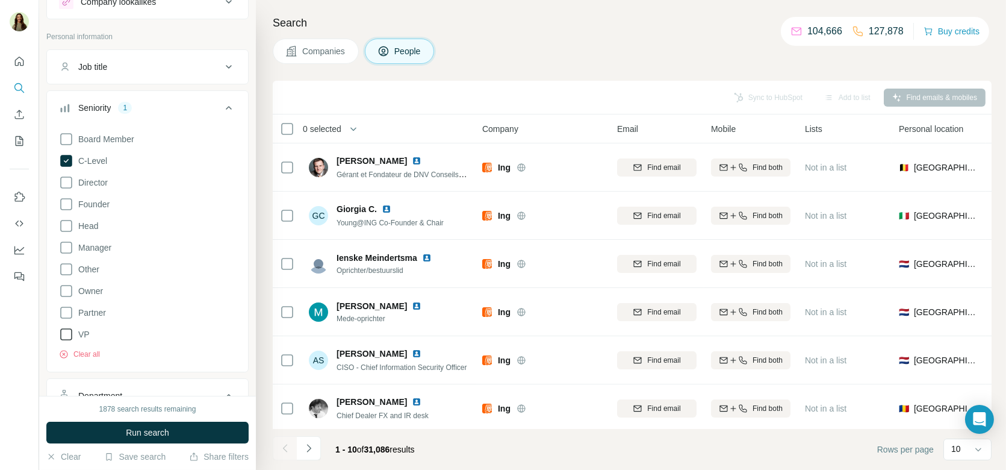
click at [82, 331] on span "VP" at bounding box center [81, 334] width 16 height 12
click at [64, 182] on icon at bounding box center [66, 182] width 14 height 14
click at [66, 225] on icon at bounding box center [66, 226] width 14 height 14
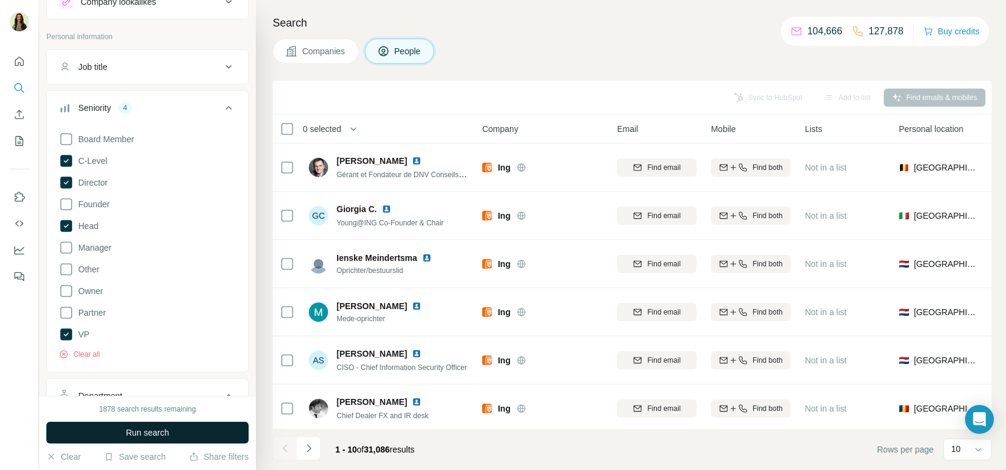
click at [139, 431] on span "Run search" at bounding box center [147, 432] width 43 height 12
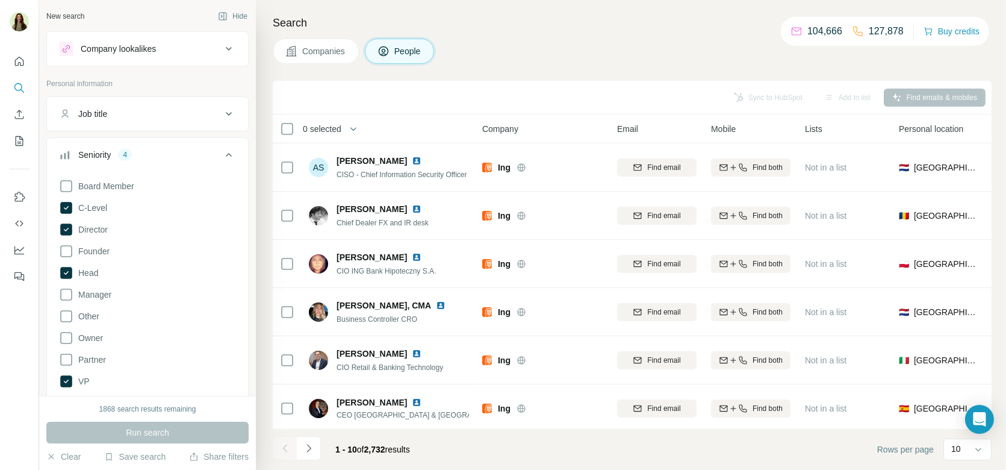
click at [157, 110] on div "Job title" at bounding box center [140, 114] width 163 height 12
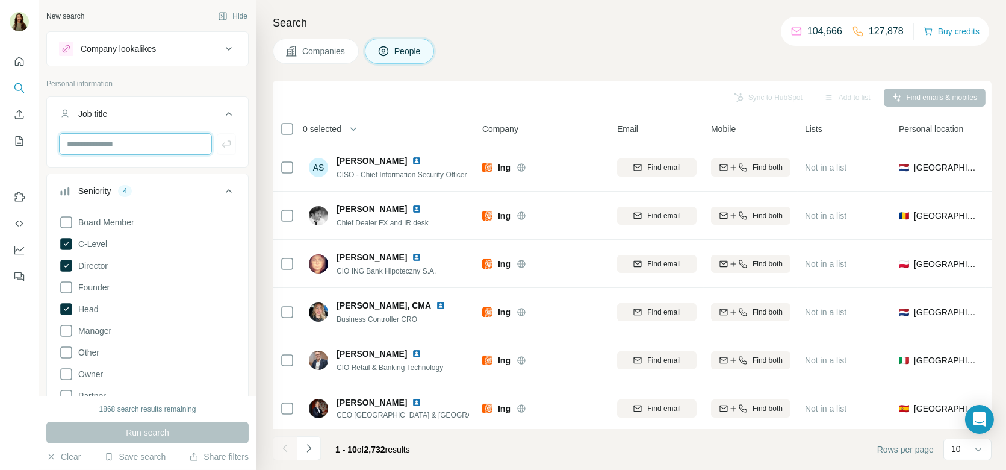
click at [149, 143] on input "text" at bounding box center [135, 144] width 153 height 22
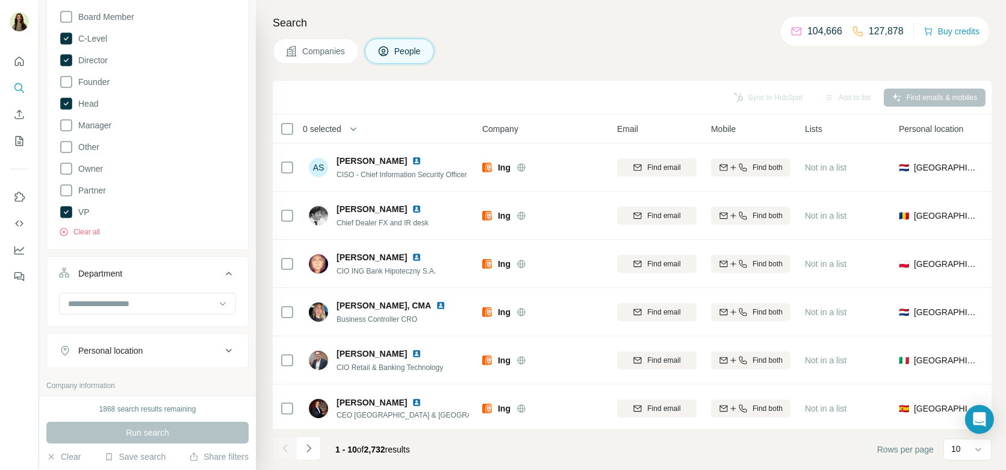
scroll to position [237, 0]
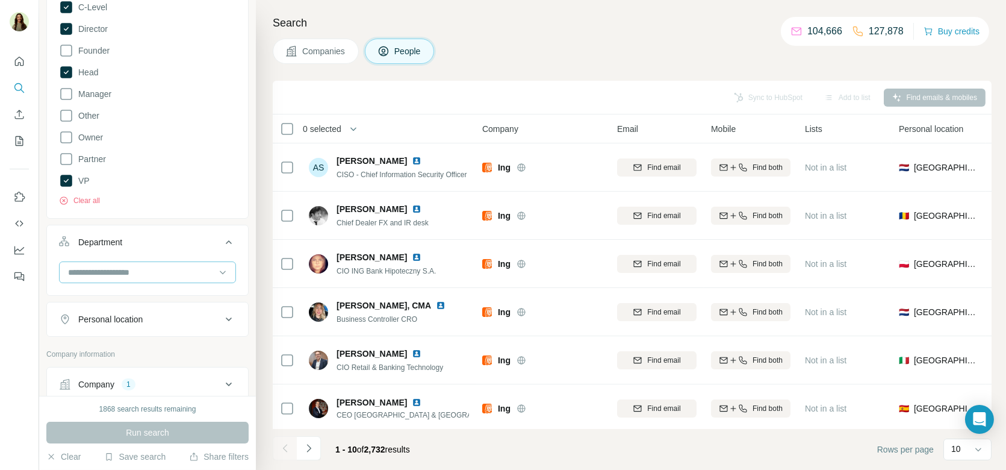
type input "*"
click at [152, 269] on input at bounding box center [141, 272] width 149 height 13
click at [151, 258] on button "Department" at bounding box center [147, 245] width 201 height 34
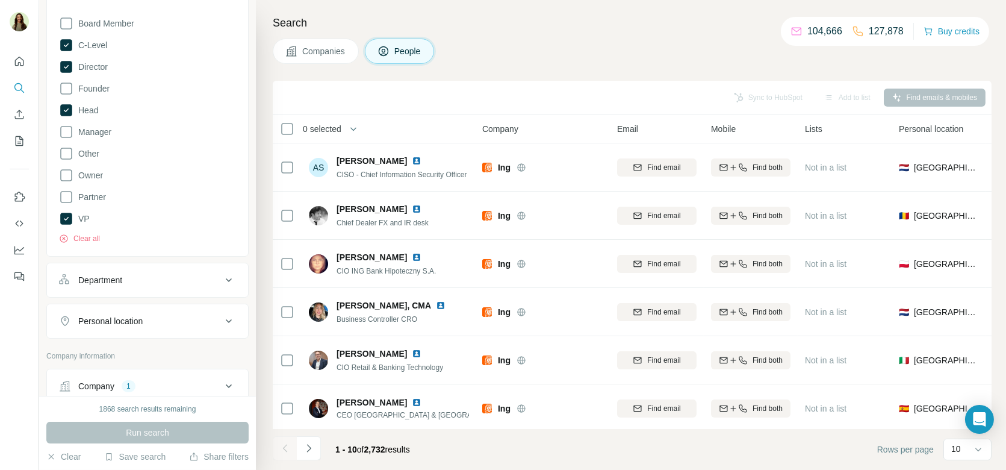
scroll to position [202, 0]
click at [222, 269] on icon at bounding box center [229, 276] width 14 height 14
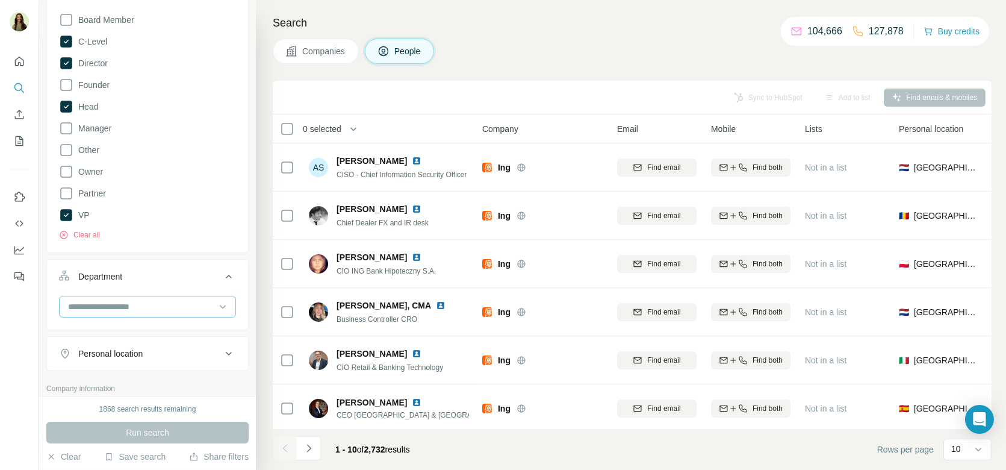
scroll to position [0, 0]
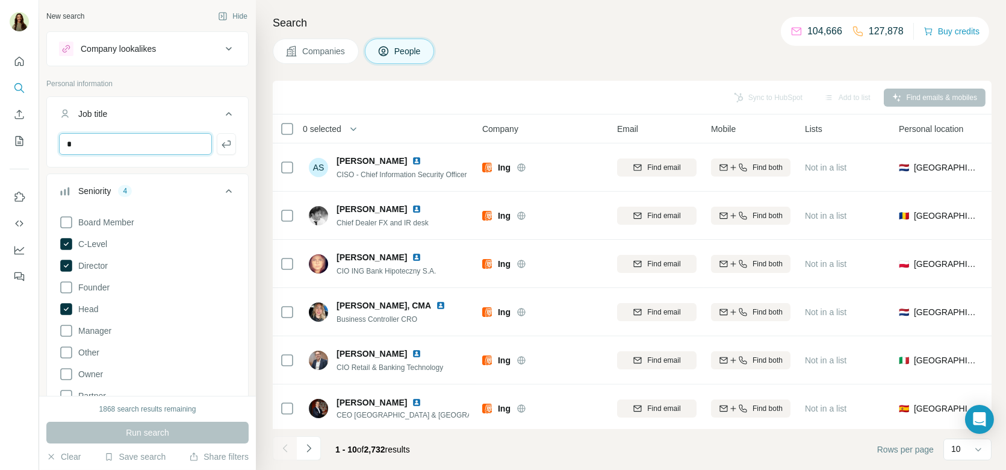
click at [133, 146] on input "*" at bounding box center [135, 144] width 153 height 22
type input "**"
click at [228, 142] on icon "button" at bounding box center [226, 144] width 12 height 12
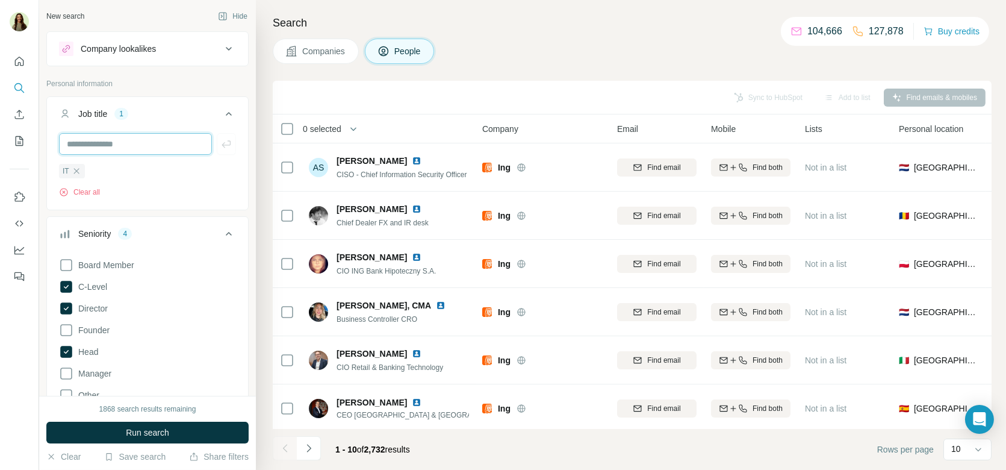
click at [167, 140] on input "text" at bounding box center [135, 144] width 153 height 22
type input "**********"
click at [229, 142] on icon "button" at bounding box center [226, 144] width 12 height 12
click at [155, 140] on input "text" at bounding box center [135, 144] width 153 height 22
type input "*****"
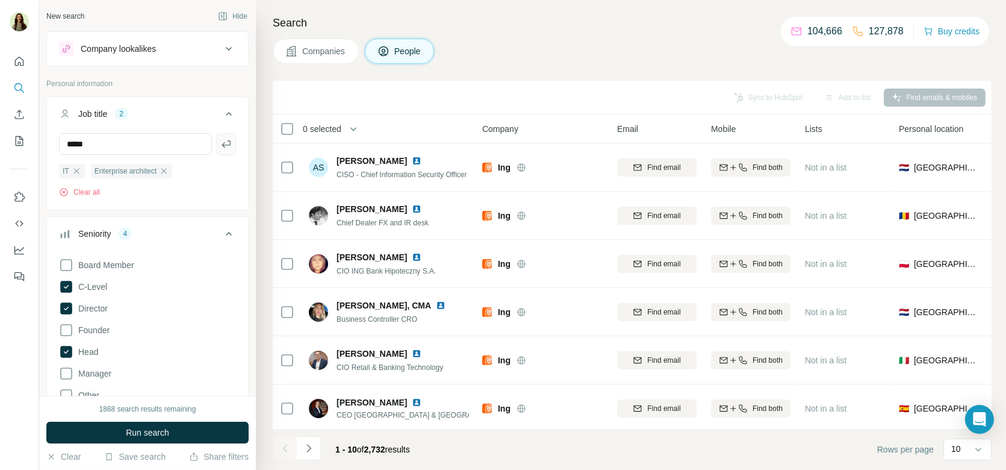
click at [228, 145] on icon "button" at bounding box center [226, 144] width 12 height 12
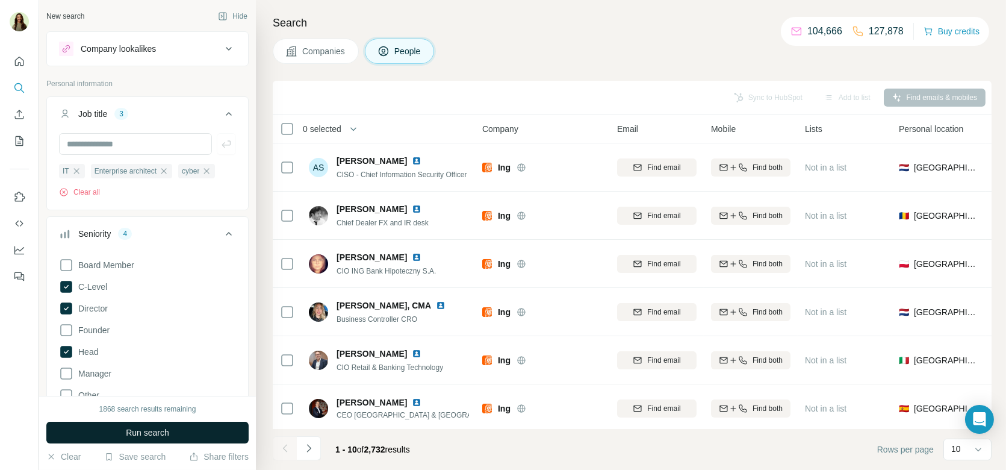
click at [135, 433] on span "Run search" at bounding box center [147, 432] width 43 height 12
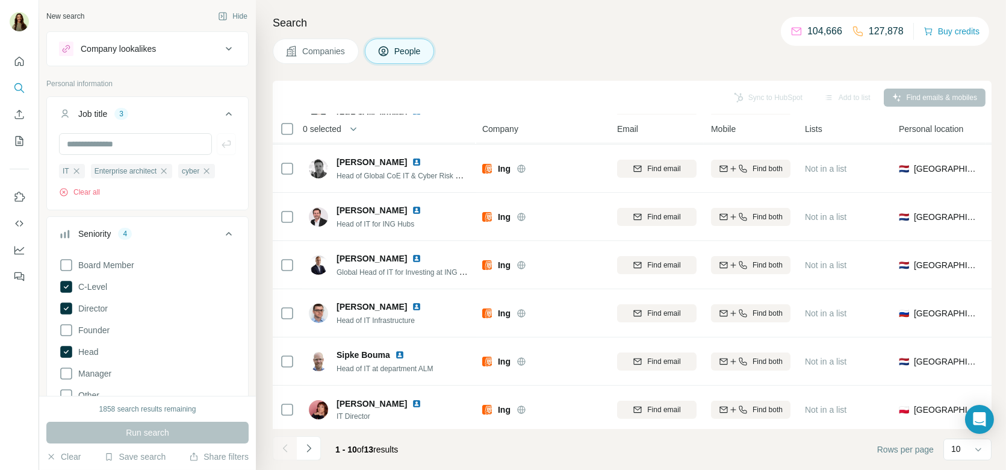
scroll to position [196, 0]
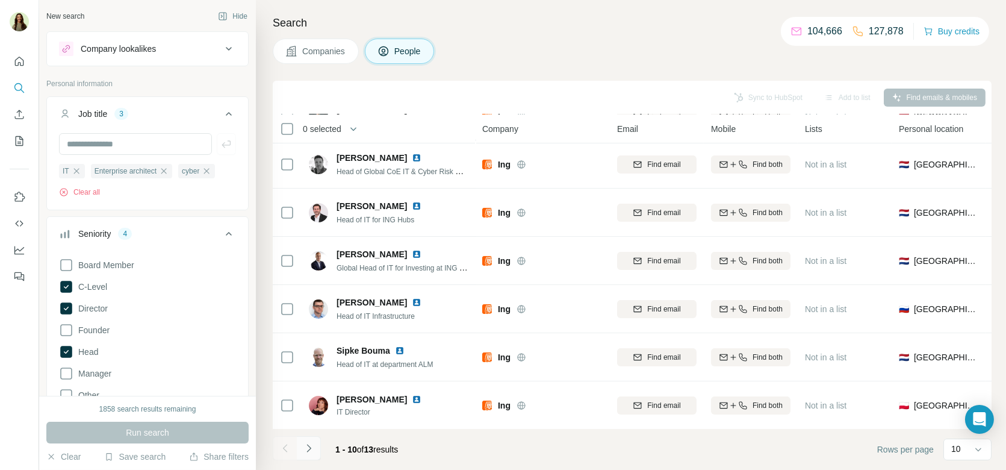
click at [313, 442] on icon "Navigate to next page" at bounding box center [309, 448] width 12 height 12
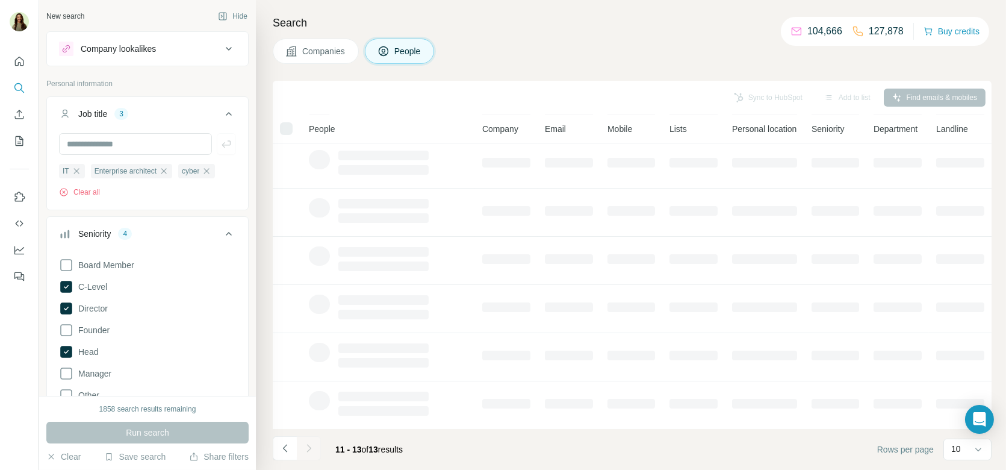
scroll to position [0, 0]
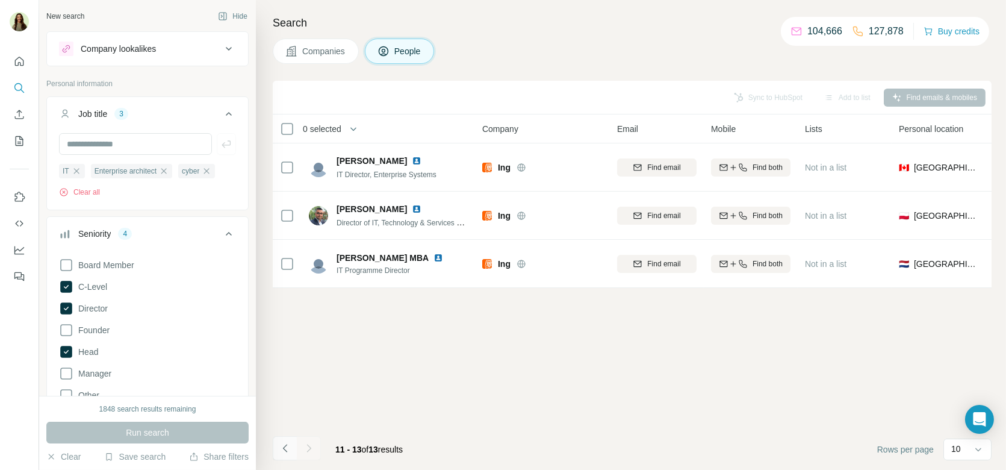
click at [284, 443] on icon "Navigate to previous page" at bounding box center [285, 448] width 12 height 12
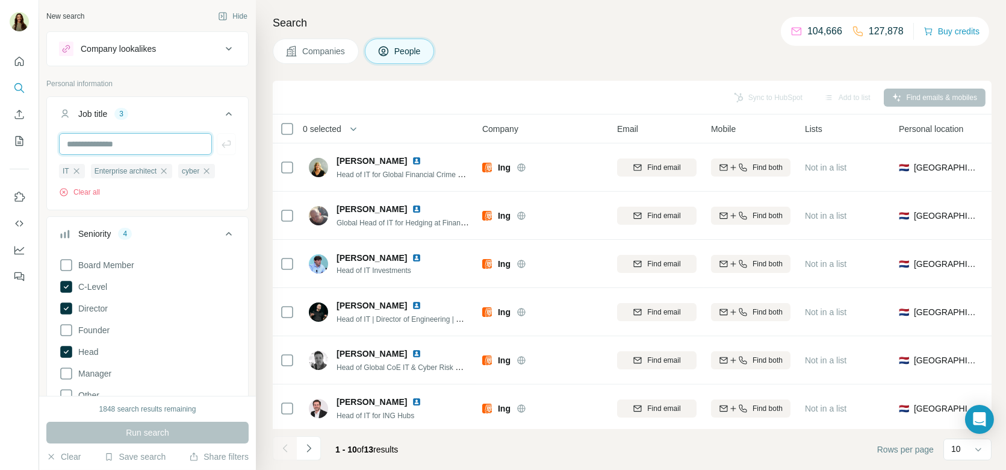
click at [146, 144] on input "text" at bounding box center [135, 144] width 153 height 22
type input "*"
type input "*********"
click at [226, 140] on icon "button" at bounding box center [226, 144] width 12 height 12
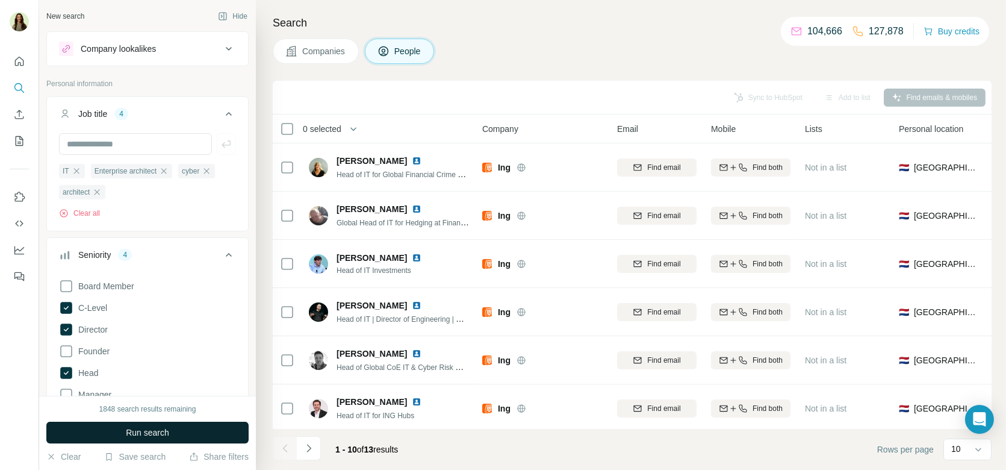
click at [152, 430] on span "Run search" at bounding box center [147, 432] width 43 height 12
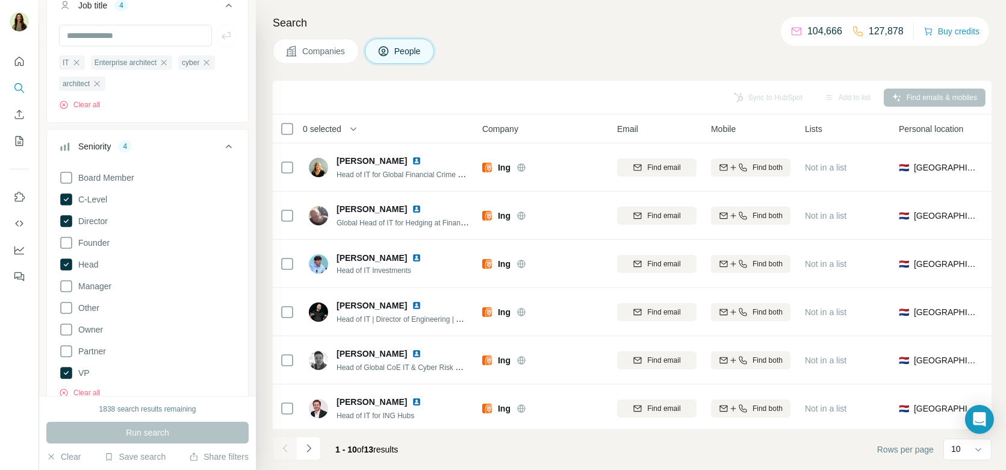
scroll to position [116, 0]
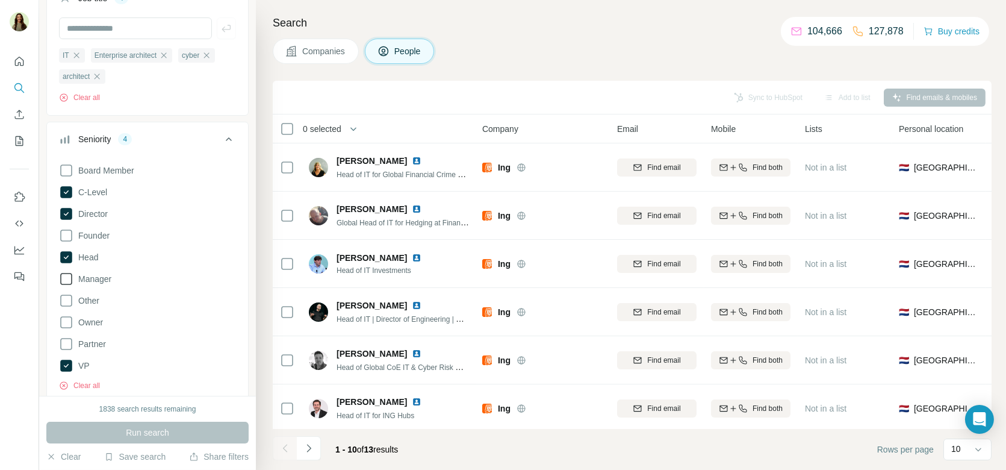
click at [69, 275] on icon at bounding box center [66, 279] width 14 height 14
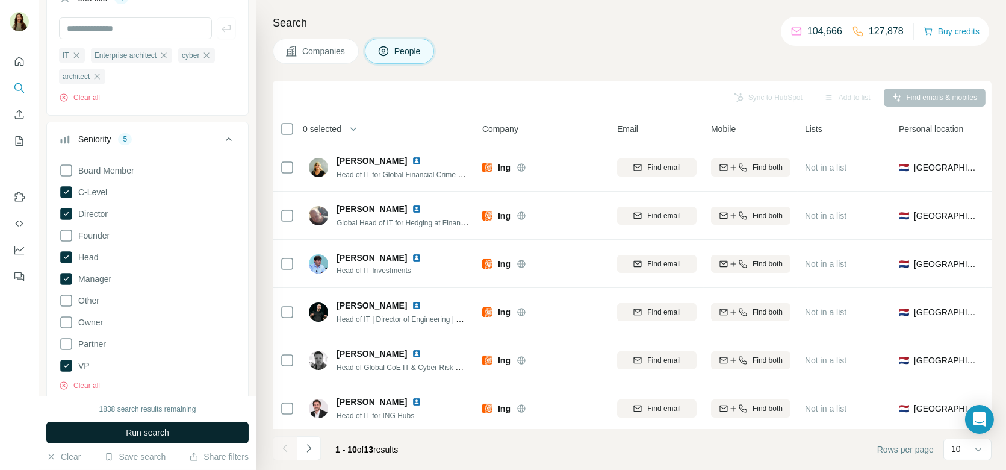
click at [145, 432] on span "Run search" at bounding box center [147, 432] width 43 height 12
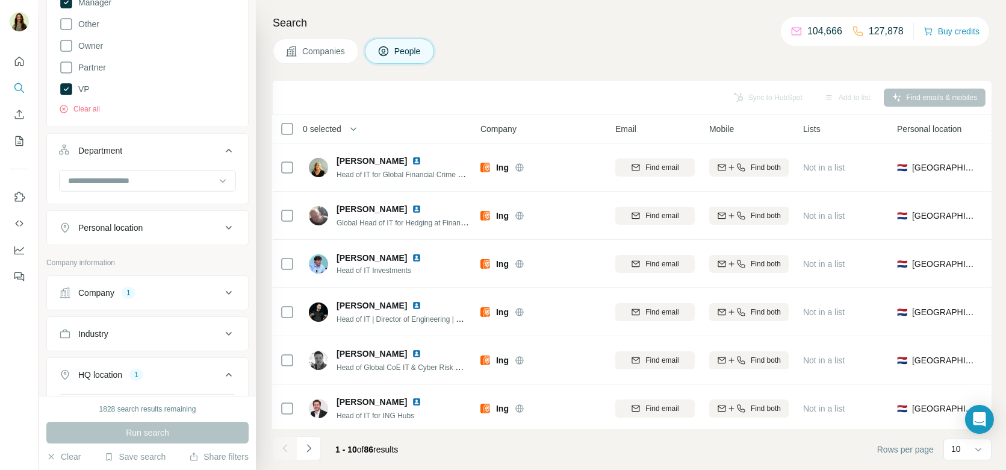
scroll to position [402, 0]
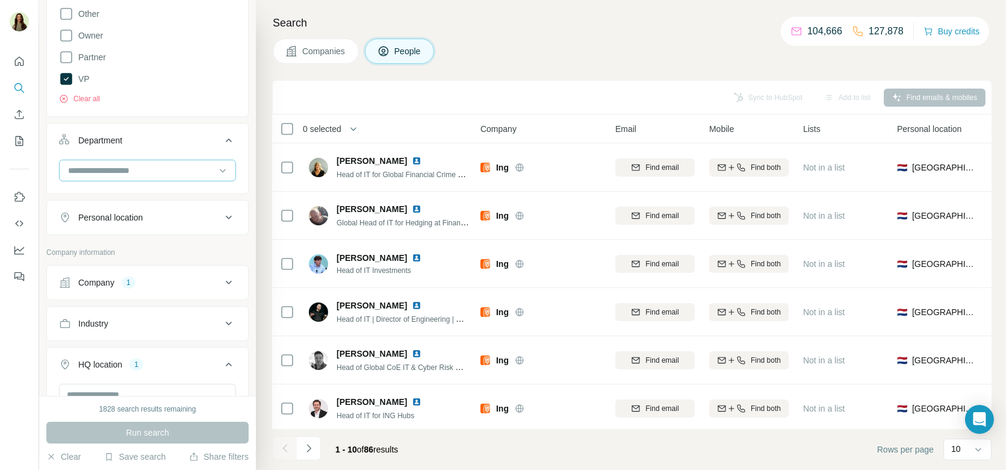
click at [111, 166] on input at bounding box center [141, 170] width 149 height 13
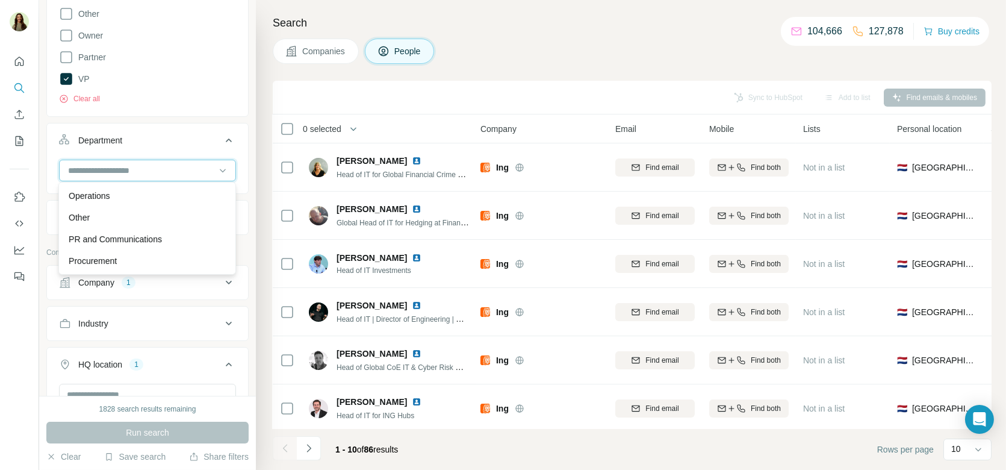
scroll to position [308, 0]
click at [193, 141] on div "Department" at bounding box center [140, 140] width 163 height 12
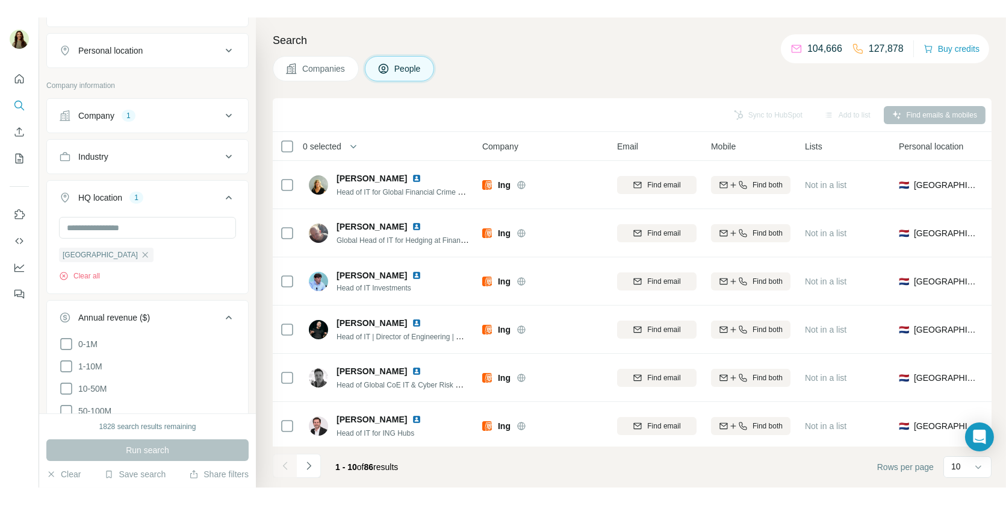
scroll to position [552, 0]
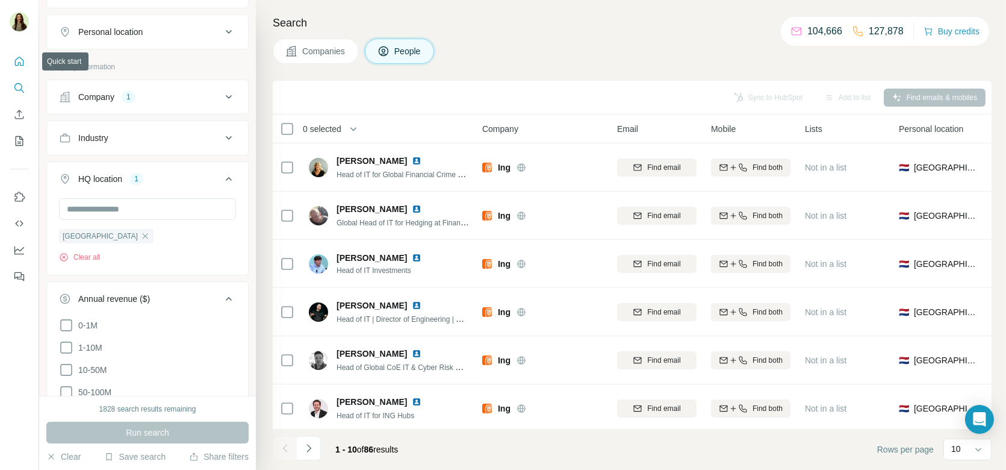
click at [21, 66] on icon "Quick start" at bounding box center [19, 61] width 9 height 9
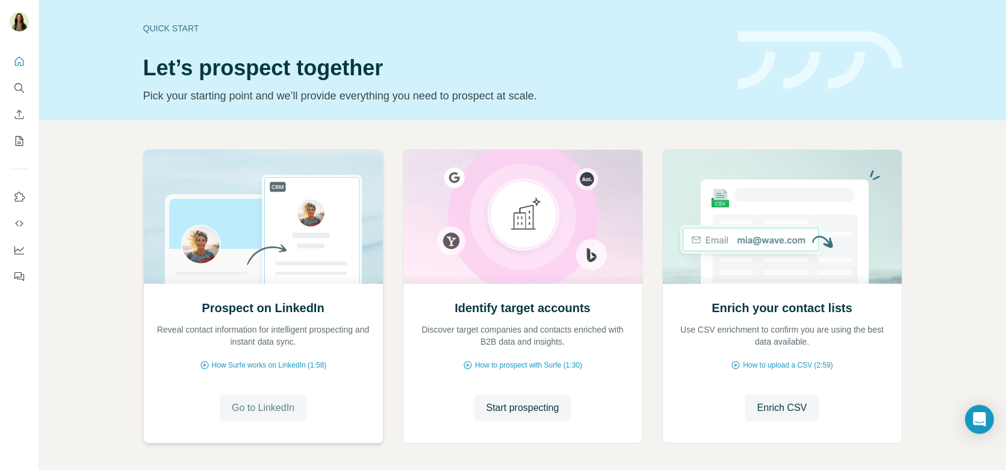
click at [258, 400] on span "Go to LinkedIn" at bounding box center [263, 407] width 63 height 14
